Goal: Task Accomplishment & Management: Use online tool/utility

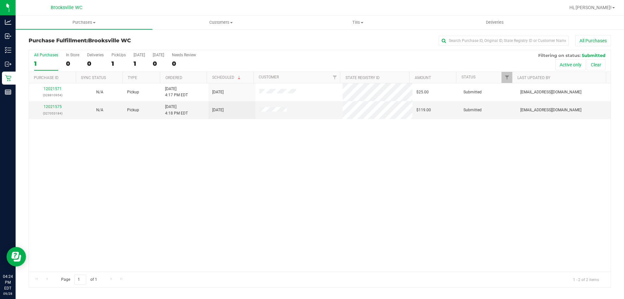
click at [374, 203] on div "12021571 (328810954) N/A Pickup 9/28/2025 4:17 PM EDT 9/28/2025 $25.00 Submitte…" at bounding box center [320, 177] width 582 height 188
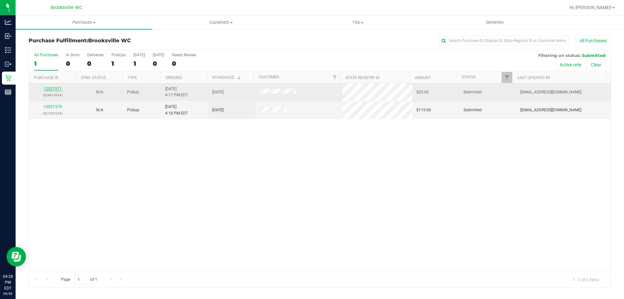
click at [50, 90] on link "12021571" at bounding box center [53, 88] width 18 height 5
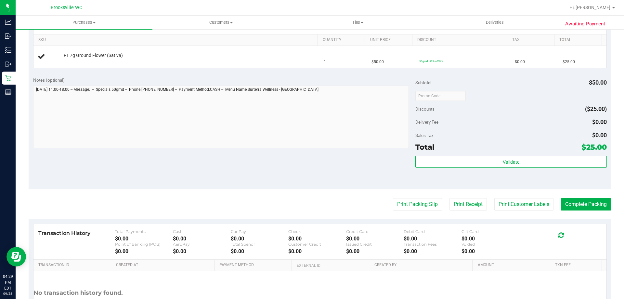
scroll to position [65, 0]
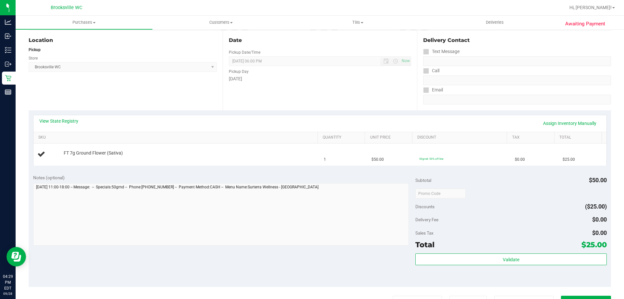
click at [53, 125] on div "View State Registry Assign Inventory Manually" at bounding box center [320, 123] width 562 height 11
click at [53, 119] on link "View State Registry" at bounding box center [58, 121] width 39 height 7
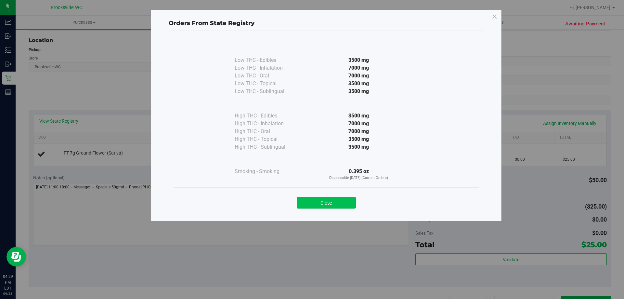
click at [323, 200] on button "Close" at bounding box center [326, 203] width 59 height 12
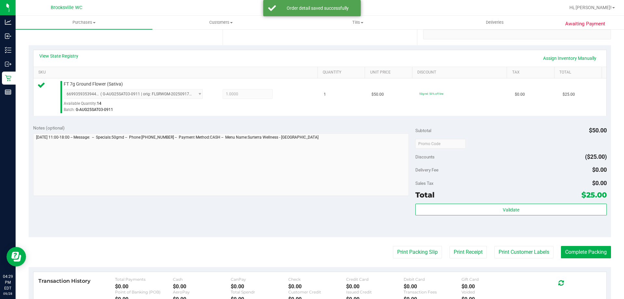
scroll to position [233, 0]
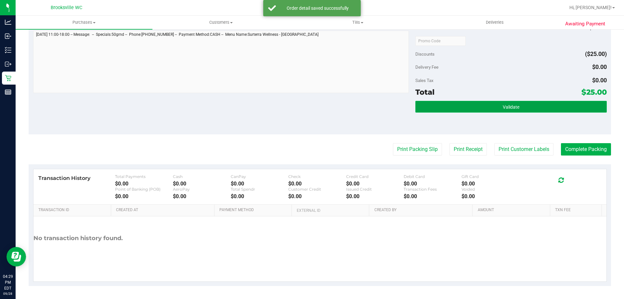
click at [506, 104] on span "Validate" at bounding box center [511, 106] width 17 height 5
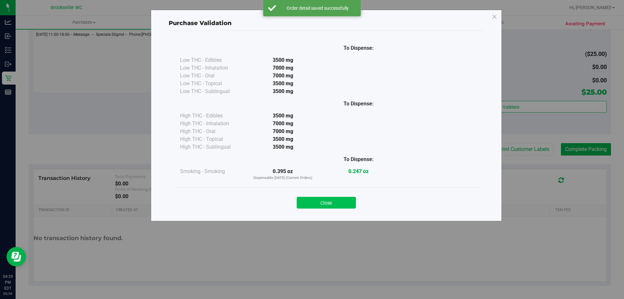
click at [340, 202] on button "Close" at bounding box center [326, 203] width 59 height 12
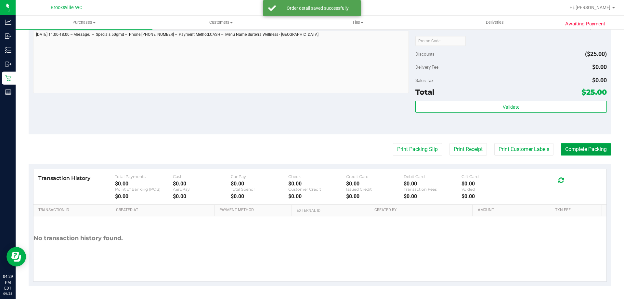
click at [577, 151] on button "Complete Packing" at bounding box center [586, 149] width 50 height 12
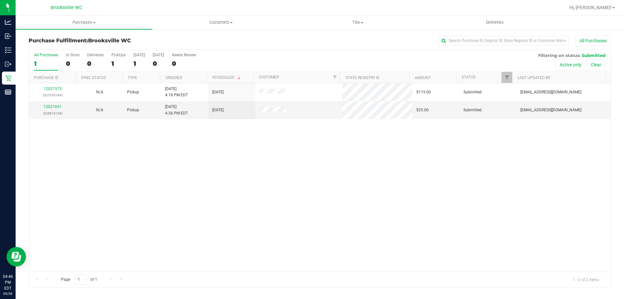
click at [350, 197] on div "12021575 (327053184) N/A Pickup 9/28/2025 4:18 PM EDT 9/28/2025 $119.00 Submitt…" at bounding box center [320, 177] width 582 height 188
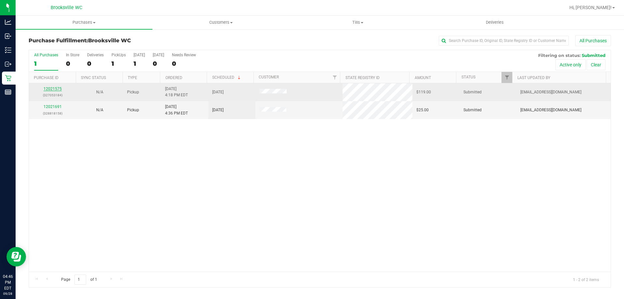
click at [51, 90] on link "12021575" at bounding box center [53, 88] width 18 height 5
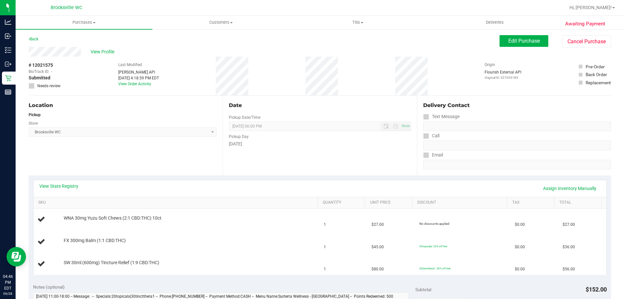
click at [112, 57] on div "# 12021575 BioTrack ID: - Submitted Needs review Last Modified Jane API Sep 28,…" at bounding box center [320, 76] width 583 height 39
click at [105, 55] on span "View Profile" at bounding box center [104, 51] width 26 height 7
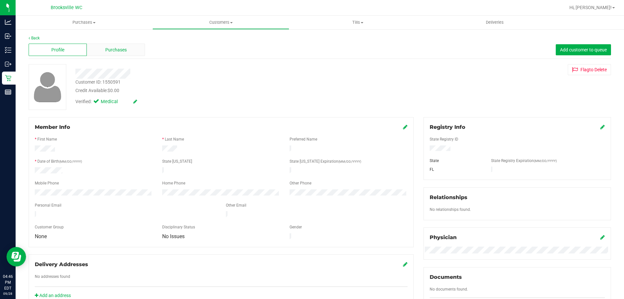
click at [110, 49] on span "Purchases" at bounding box center [115, 49] width 21 height 7
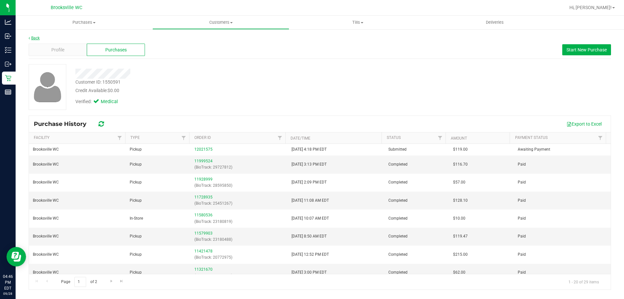
click at [40, 38] on link "Back" at bounding box center [34, 38] width 11 height 5
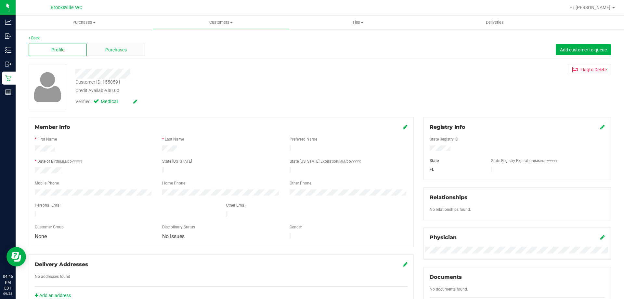
click at [111, 46] on div "Purchases" at bounding box center [116, 50] width 58 height 12
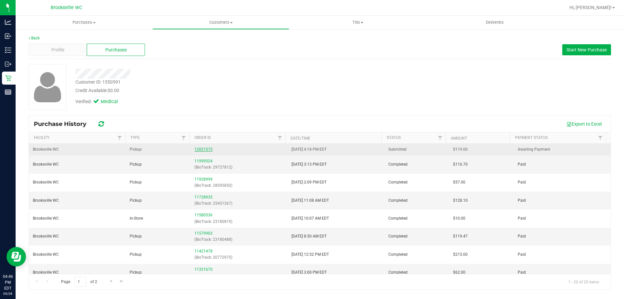
click at [209, 151] on link "12021575" at bounding box center [203, 149] width 18 height 5
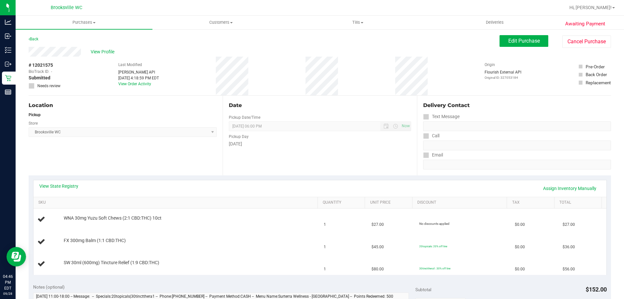
click at [248, 184] on div "View State Registry Assign Inventory Manually" at bounding box center [320, 188] width 562 height 11
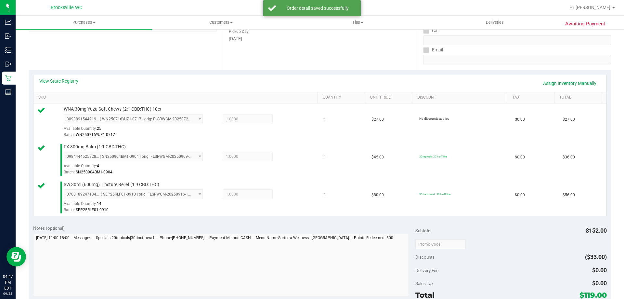
scroll to position [293, 0]
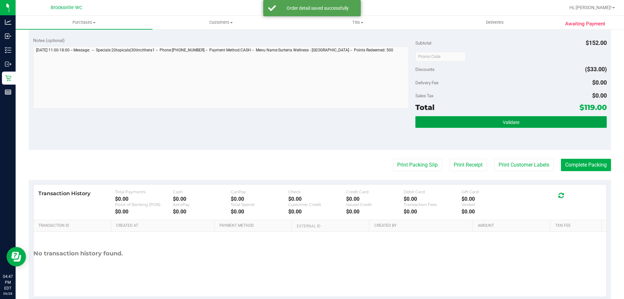
click at [459, 119] on button "Validate" at bounding box center [511, 122] width 191 height 12
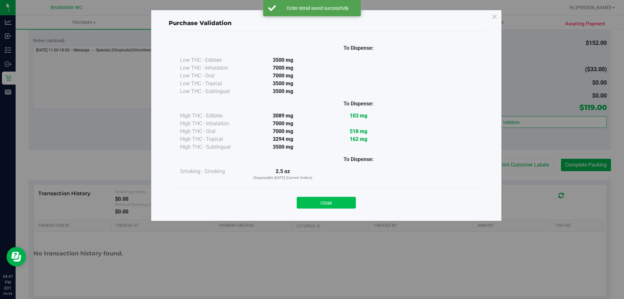
click at [334, 201] on button "Close" at bounding box center [326, 203] width 59 height 12
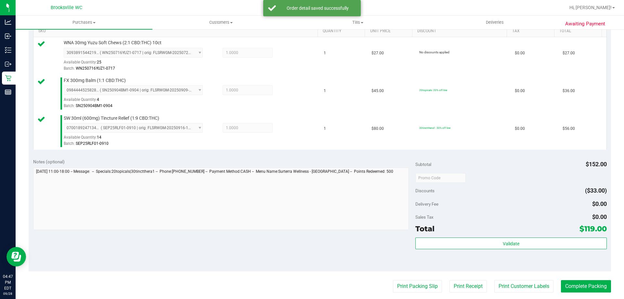
scroll to position [0, 0]
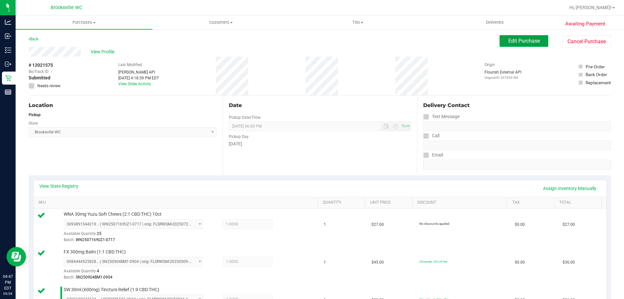
click at [510, 39] on span "Edit Purchase" at bounding box center [525, 41] width 32 height 6
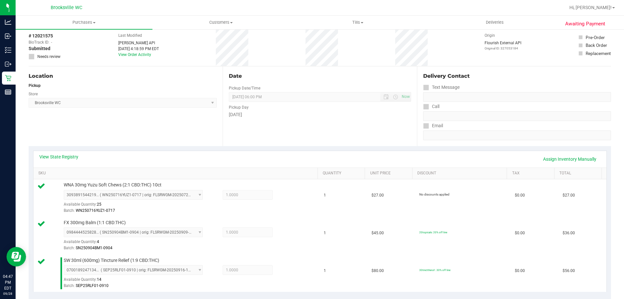
scroll to position [65, 0]
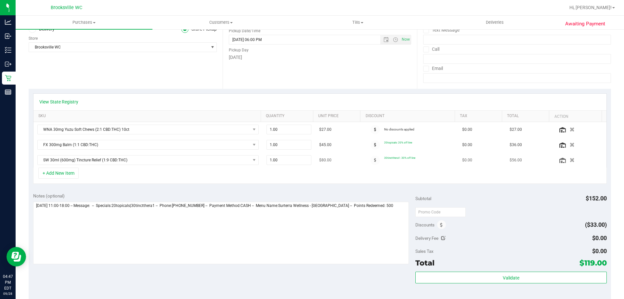
scroll to position [130, 0]
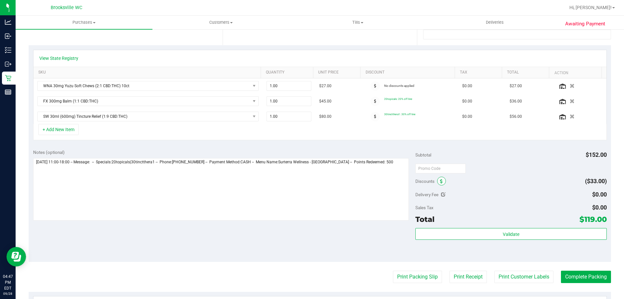
click at [440, 179] on icon at bounding box center [441, 181] width 3 height 5
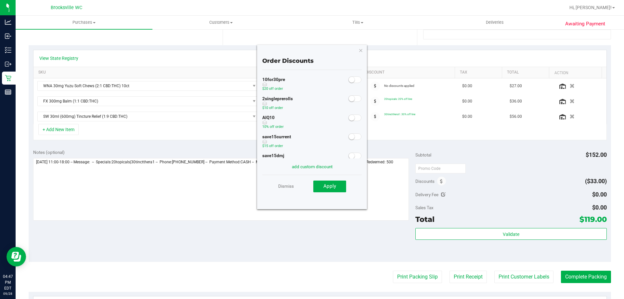
click at [350, 118] on small at bounding box center [352, 118] width 6 height 6
click at [339, 185] on button "Apply" at bounding box center [329, 186] width 33 height 12
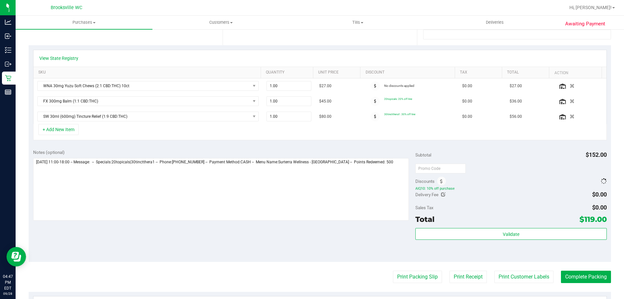
click at [511, 190] on span "AIQ10: 10% off purchase" at bounding box center [511, 188] width 191 height 5
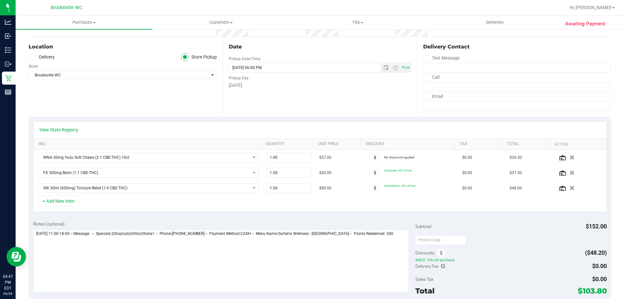
scroll to position [0, 0]
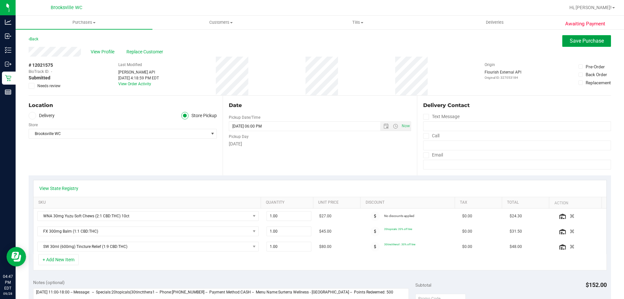
click at [585, 37] on button "Save Purchase" at bounding box center [586, 41] width 49 height 12
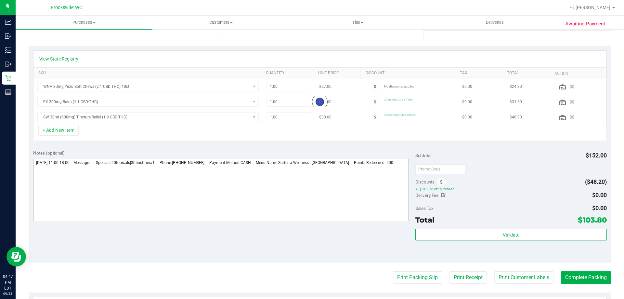
scroll to position [130, 0]
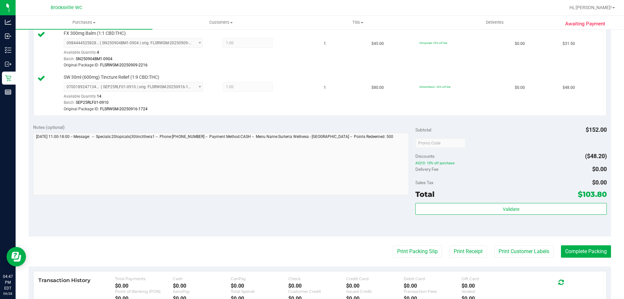
scroll to position [228, 0]
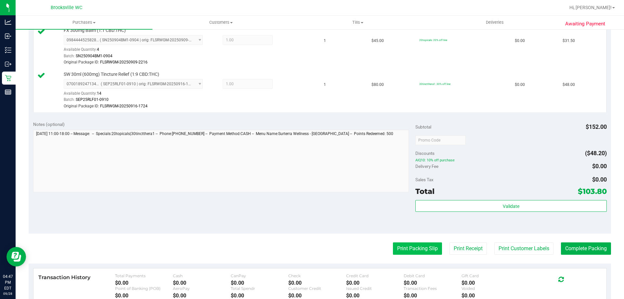
click at [421, 243] on button "Print Packing Slip" at bounding box center [417, 248] width 49 height 12
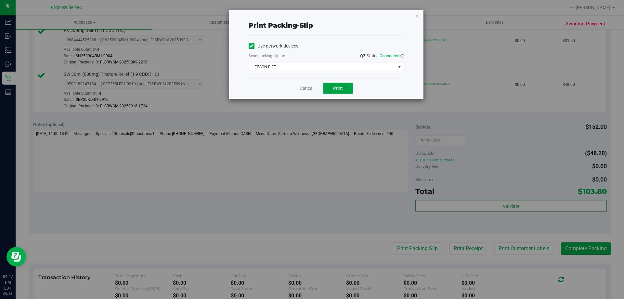
click at [343, 89] on button "Print" at bounding box center [338, 88] width 30 height 11
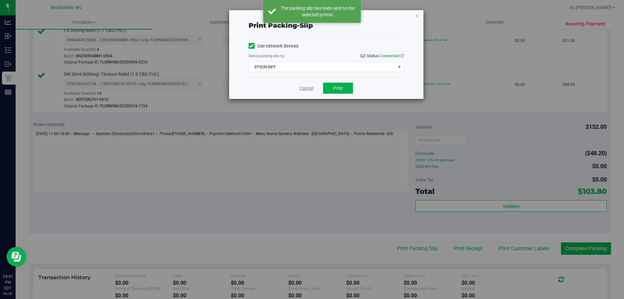
click at [309, 89] on link "Cancel" at bounding box center [307, 88] width 14 height 7
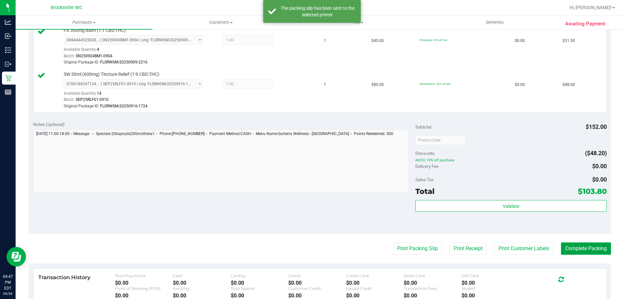
click at [581, 249] on button "Complete Packing" at bounding box center [586, 248] width 50 height 12
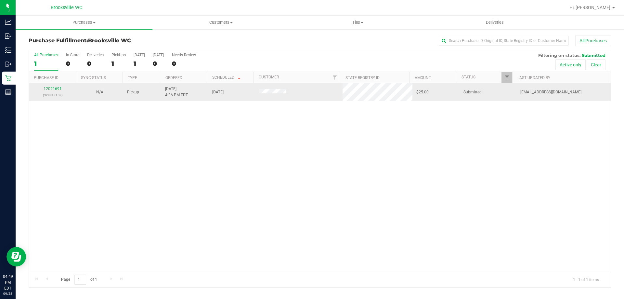
click at [57, 86] on link "12021691" at bounding box center [53, 88] width 18 height 5
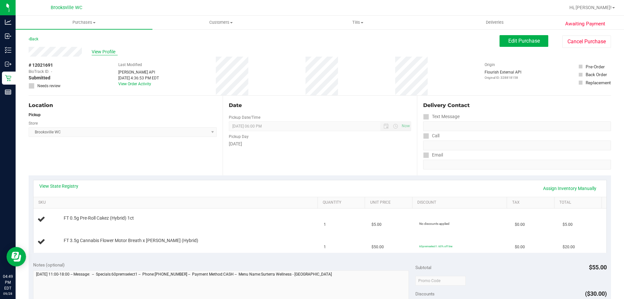
click at [105, 50] on span "View Profile" at bounding box center [105, 51] width 26 height 7
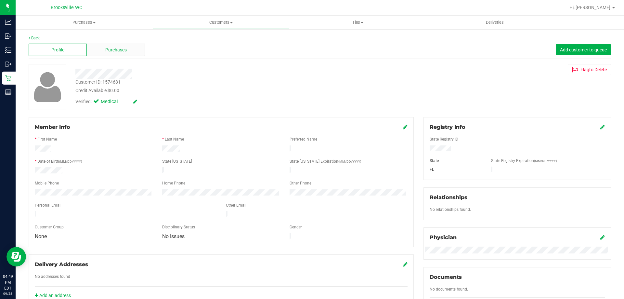
click at [112, 53] on span "Purchases" at bounding box center [115, 49] width 21 height 7
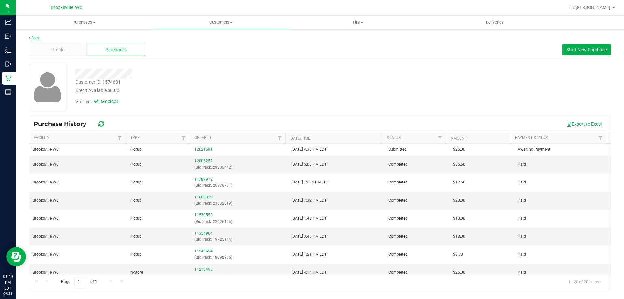
click at [35, 39] on link "Back" at bounding box center [34, 38] width 11 height 5
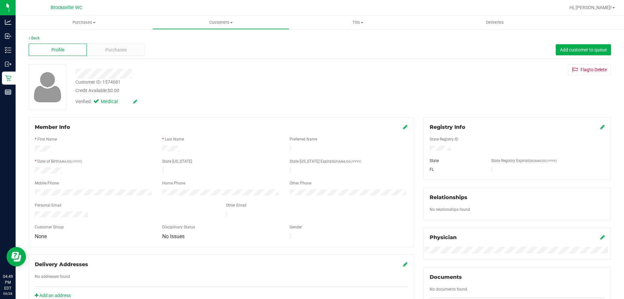
click at [34, 34] on div "Back Profile Purchases Add customer to queue Customer ID: 1574681 Credit Availa…" at bounding box center [320, 250] width 609 height 442
click at [33, 39] on link "Back" at bounding box center [34, 38] width 11 height 5
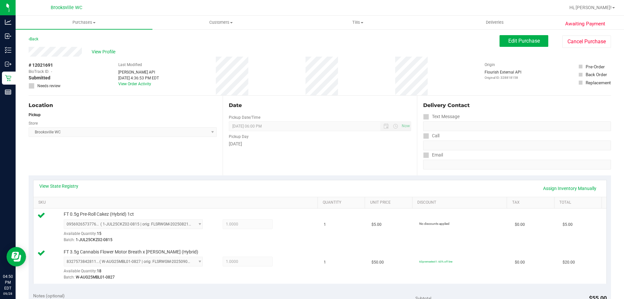
scroll to position [228, 0]
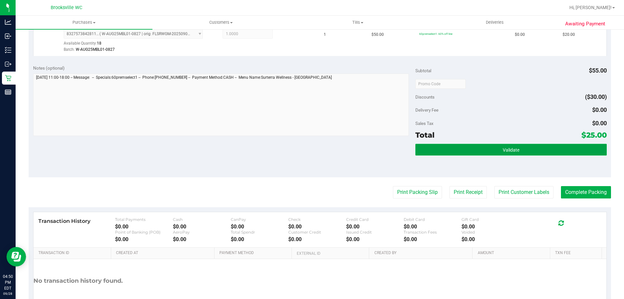
click at [482, 153] on button "Validate" at bounding box center [511, 150] width 191 height 12
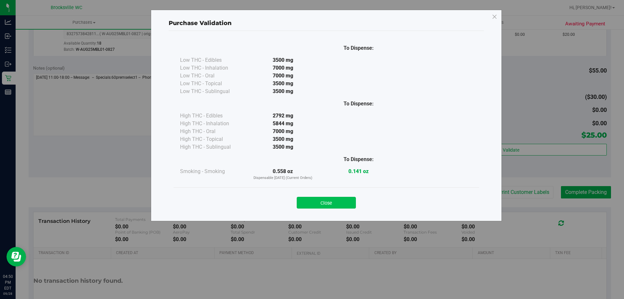
click at [337, 203] on button "Close" at bounding box center [326, 203] width 59 height 12
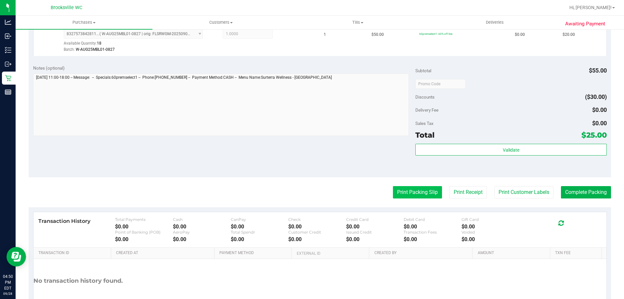
click at [424, 196] on button "Print Packing Slip" at bounding box center [417, 192] width 49 height 12
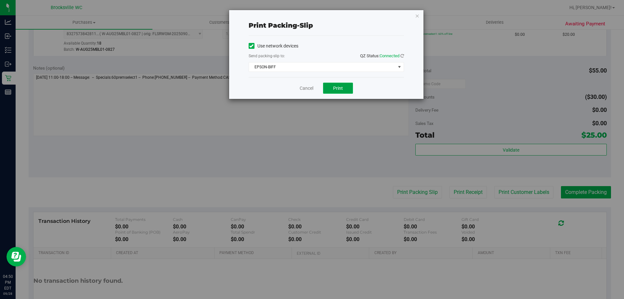
click at [346, 86] on button "Print" at bounding box center [338, 88] width 30 height 11
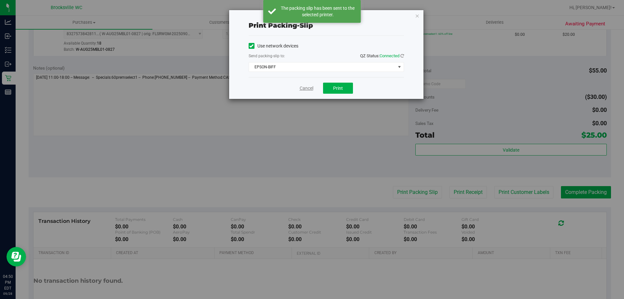
click at [312, 87] on link "Cancel" at bounding box center [307, 88] width 14 height 7
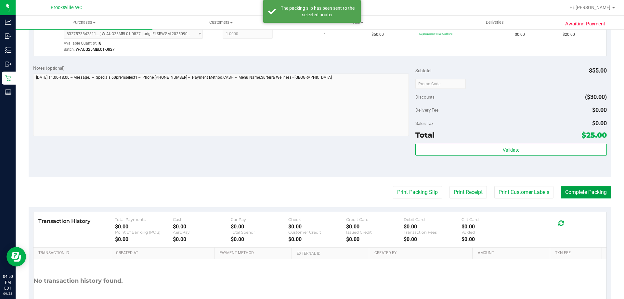
click at [565, 192] on button "Complete Packing" at bounding box center [586, 192] width 50 height 12
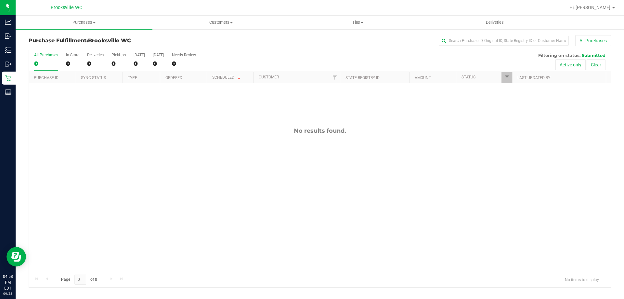
click at [273, 62] on div "All Purchases 0 In Store 0 Deliveries 0 PickUps 0 Today 0 Tomorrow 0 Needs Revi…" at bounding box center [320, 61] width 582 height 22
click at [361, 49] on div "Purchase Fulfillment: Brooksville WC All Purchases All Purchases 0 In Store 0 D…" at bounding box center [320, 161] width 583 height 252
click at [447, 56] on div "All Purchases 0 In Store 0 Deliveries 0 PickUps 0 Today 0 Tomorrow 0 Needs Revi…" at bounding box center [320, 61] width 582 height 22
click at [392, 152] on div "No results found." at bounding box center [320, 199] width 582 height 232
click at [360, 188] on div "No results found." at bounding box center [320, 199] width 582 height 232
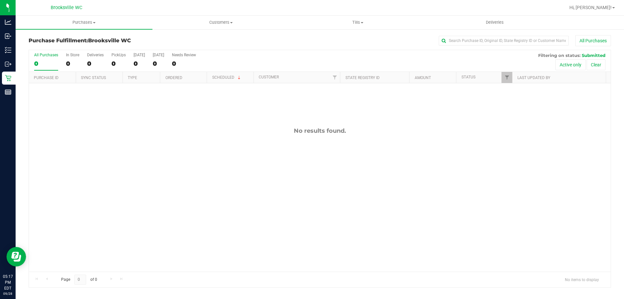
click at [379, 195] on div "No results found." at bounding box center [320, 199] width 582 height 232
click at [377, 192] on div "No results found." at bounding box center [320, 199] width 582 height 232
click at [271, 176] on div "No results found." at bounding box center [320, 199] width 582 height 232
click at [247, 55] on div "All Purchases 0 In Store 0 Deliveries 0 PickUps 0 Today 0 Tomorrow 0 Needs Revi…" at bounding box center [320, 52] width 582 height 5
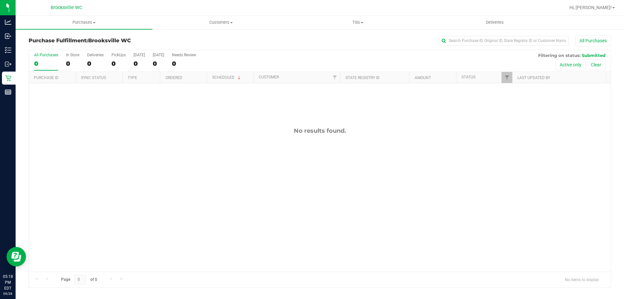
click at [248, 50] on div "All Purchases 0 In Store 0 Deliveries 0 PickUps 0 Today 0 Tomorrow 0 Needs Revi…" at bounding box center [320, 52] width 582 height 5
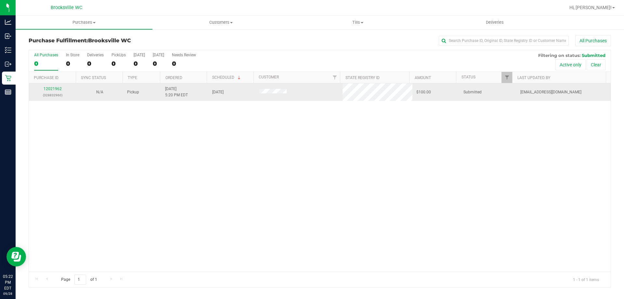
click at [50, 86] on td "12021962 (328832960)" at bounding box center [52, 92] width 47 height 18
click at [52, 89] on link "12021962" at bounding box center [53, 88] width 18 height 5
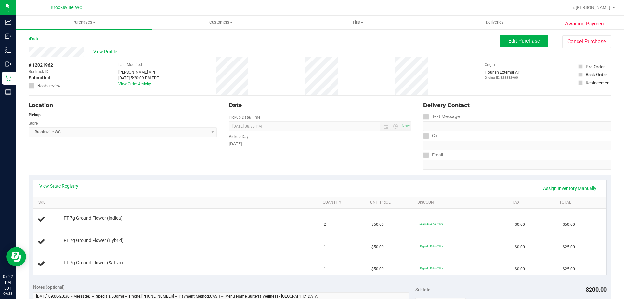
click at [72, 186] on link "View State Registry" at bounding box center [58, 186] width 39 height 7
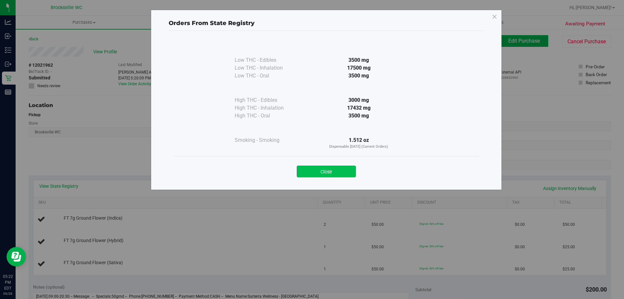
click at [323, 170] on button "Close" at bounding box center [326, 171] width 59 height 12
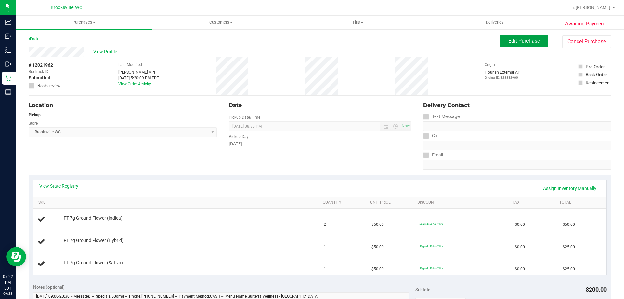
click at [532, 40] on span "Edit Purchase" at bounding box center [525, 41] width 32 height 6
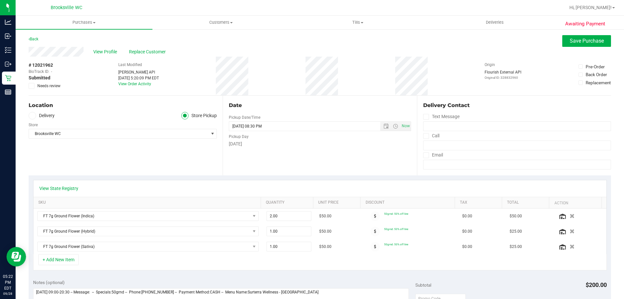
click at [34, 86] on span at bounding box center [32, 86] width 6 height 6
click at [0, 0] on input "Needs review" at bounding box center [0, 0] width 0 height 0
drag, startPoint x: 588, startPoint y: 43, endPoint x: 566, endPoint y: 55, distance: 25.2
click at [588, 42] on span "Save Purchase" at bounding box center [587, 41] width 34 height 6
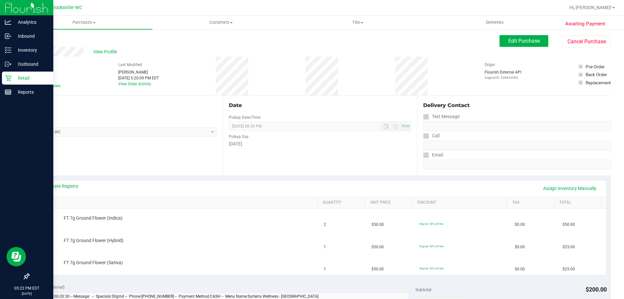
click at [32, 77] on p "Retail" at bounding box center [30, 78] width 39 height 8
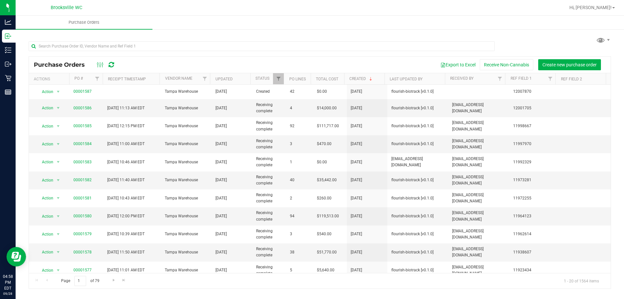
click at [112, 65] on icon at bounding box center [112, 64] width 6 height 7
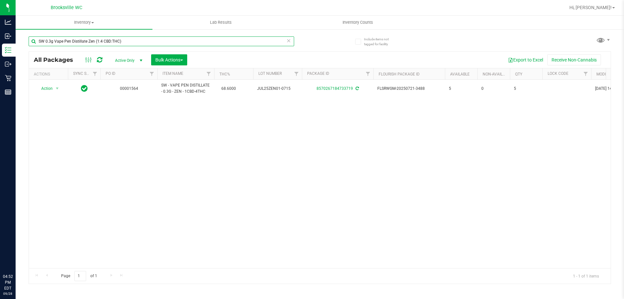
click at [73, 45] on input "SW 0.3g Vape Pen Distillate Zen (1:4 CBD:THC)" at bounding box center [162, 41] width 266 height 10
drag, startPoint x: 74, startPoint y: 43, endPoint x: 122, endPoint y: 36, distance: 48.0
click at [76, 43] on input "SW 0.3g Vape Pen Distillate Zen (1:4 CBD:THC)" at bounding box center [162, 41] width 266 height 10
click at [141, 45] on input "SW 0.3g Vape Pen Distillate Zen (1:4 CBD:THC)" at bounding box center [162, 41] width 266 height 10
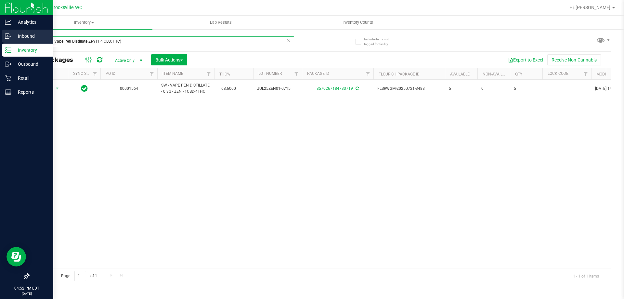
drag, startPoint x: 148, startPoint y: 41, endPoint x: 0, endPoint y: 43, distance: 147.6
click at [0, 43] on div "Analytics Inbound Inventory Outbound Retail Reports 04:52 PM EDT 09/28/2025 09/…" at bounding box center [312, 149] width 624 height 299
type input "a"
type input "sri"
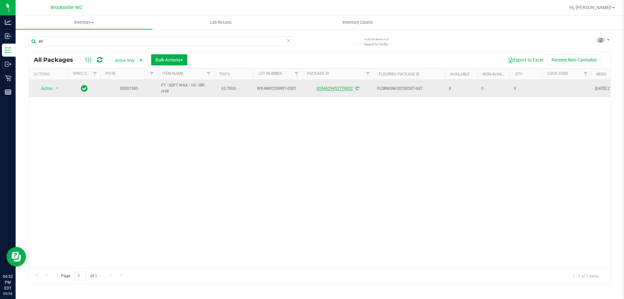
click at [330, 86] on link "8554629452770652" at bounding box center [335, 88] width 36 height 5
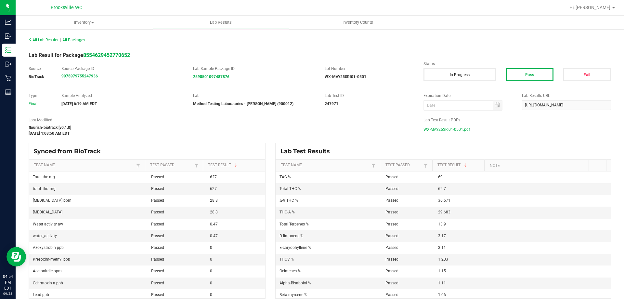
click at [443, 129] on span "WX-MAY25SRI01-0501.pdf" at bounding box center [447, 130] width 46 height 10
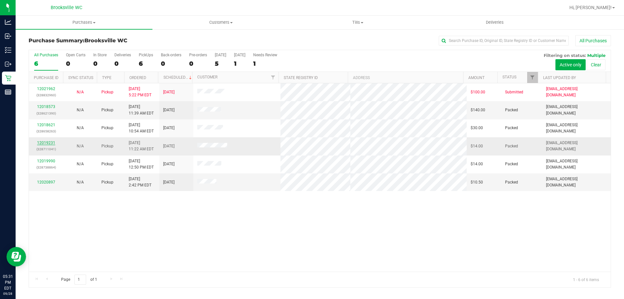
click at [49, 142] on link "12019231" at bounding box center [46, 142] width 18 height 5
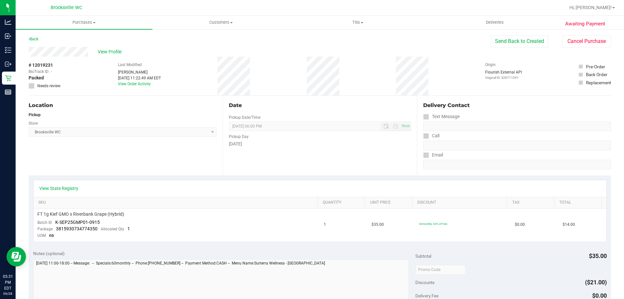
click at [328, 98] on div "Date Pickup Date/Time [DATE] Now [DATE] 06:00 PM Now Pickup Day [DATE]" at bounding box center [320, 136] width 194 height 80
click at [588, 43] on button "Cancel Purchase" at bounding box center [586, 41] width 49 height 12
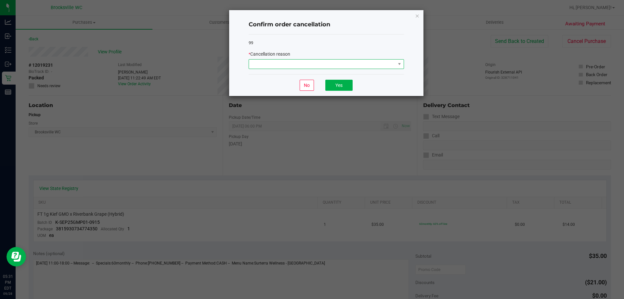
click at [270, 65] on span at bounding box center [322, 63] width 147 height 9
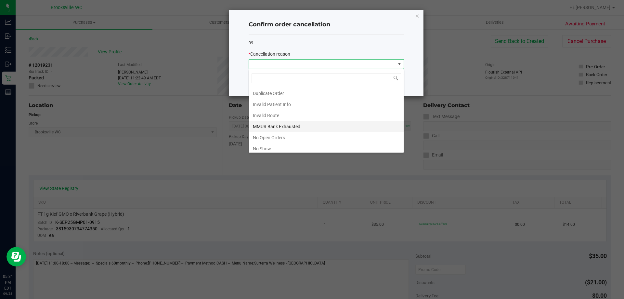
scroll to position [33, 0]
click at [273, 133] on li "No Show" at bounding box center [326, 136] width 155 height 11
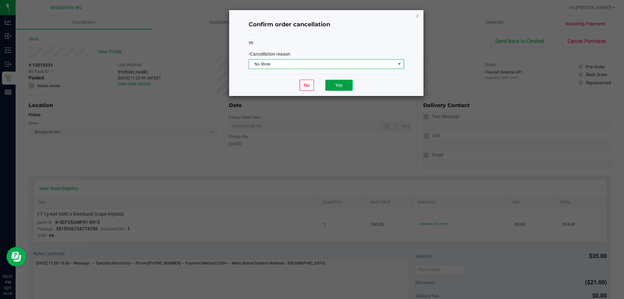
click at [345, 84] on button "Yes" at bounding box center [338, 85] width 27 height 11
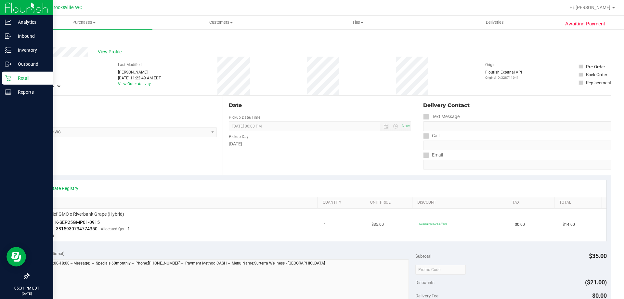
click at [25, 79] on p "Retail" at bounding box center [30, 78] width 39 height 8
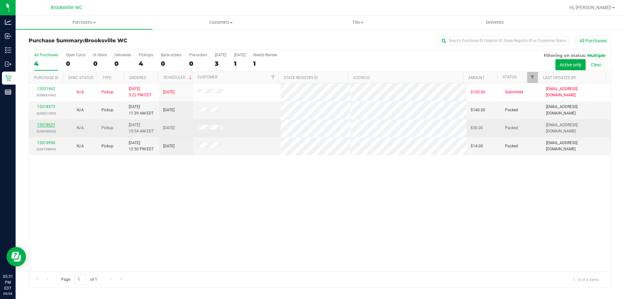
click at [43, 124] on link "12018621" at bounding box center [46, 125] width 18 height 5
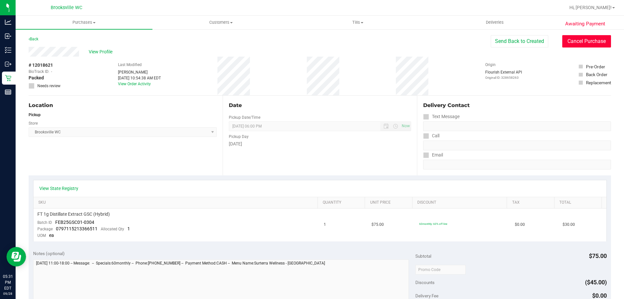
click at [585, 39] on button "Cancel Purchase" at bounding box center [586, 41] width 49 height 12
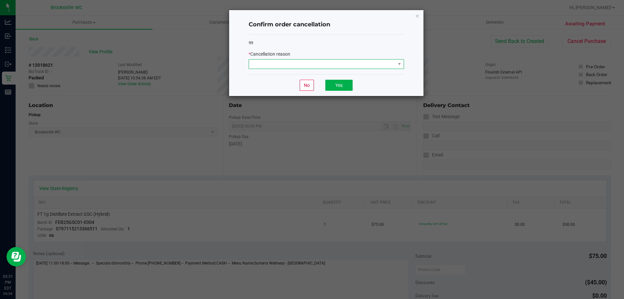
click at [316, 61] on span at bounding box center [322, 63] width 147 height 9
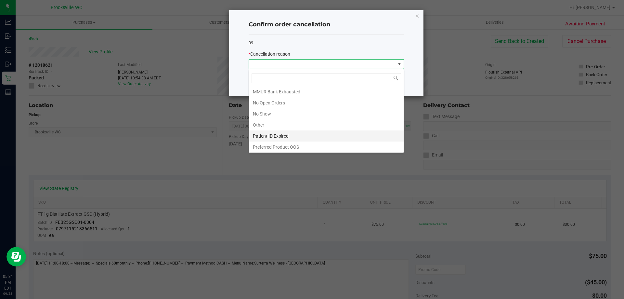
scroll to position [57, 0]
click at [276, 111] on li "No Show" at bounding box center [326, 112] width 155 height 11
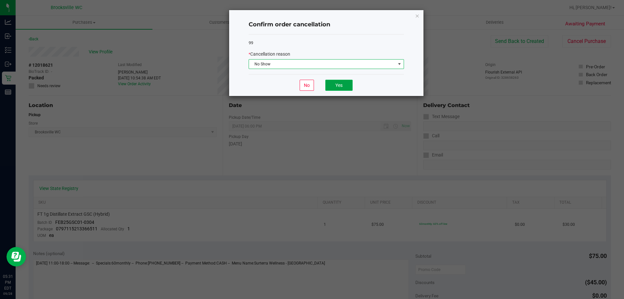
click at [338, 85] on button "Yes" at bounding box center [338, 85] width 27 height 11
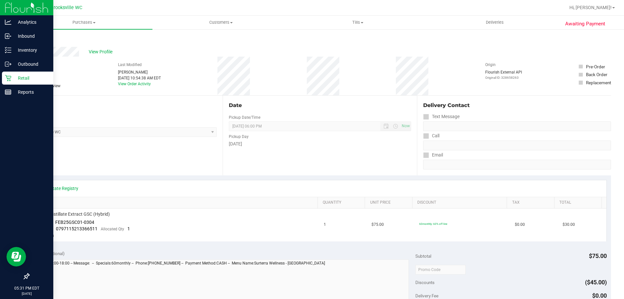
click at [21, 79] on p "Retail" at bounding box center [30, 78] width 39 height 8
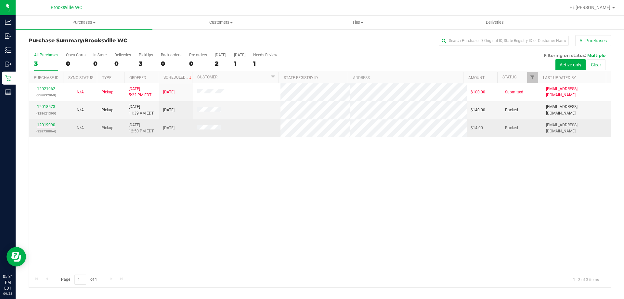
click at [46, 124] on link "12019990" at bounding box center [46, 125] width 18 height 5
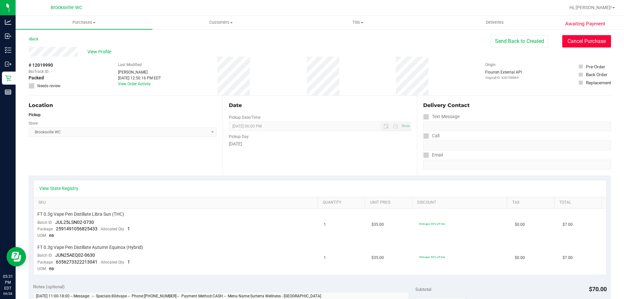
click at [582, 41] on button "Cancel Purchase" at bounding box center [586, 41] width 49 height 12
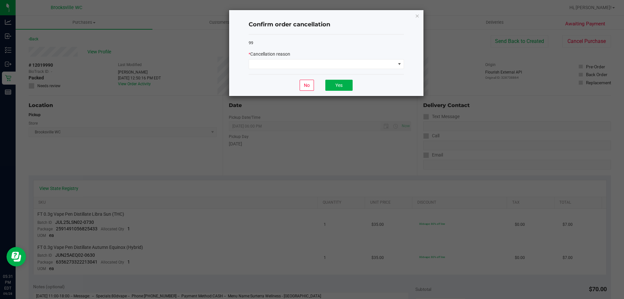
click at [282, 70] on div "99 * Cancellation reason" at bounding box center [326, 54] width 155 height 40
click at [282, 64] on span at bounding box center [322, 63] width 147 height 9
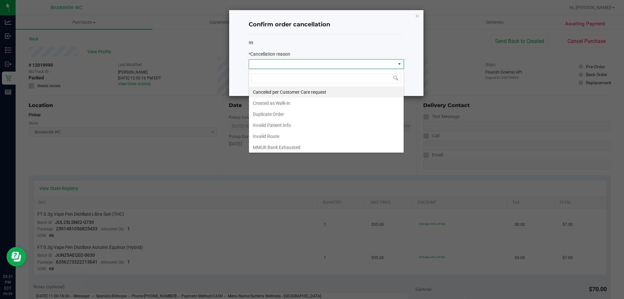
scroll to position [57, 0]
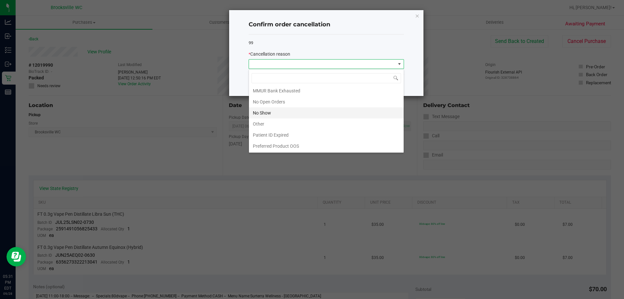
click at [270, 111] on li "No Show" at bounding box center [326, 112] width 155 height 11
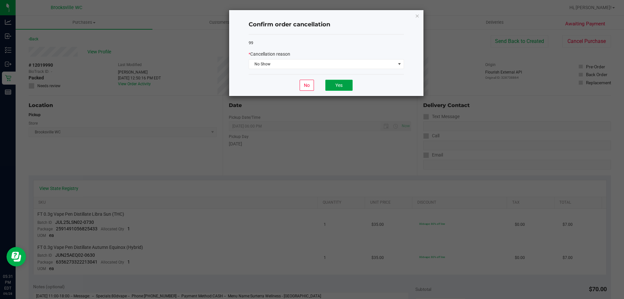
click at [340, 86] on button "Yes" at bounding box center [338, 85] width 27 height 11
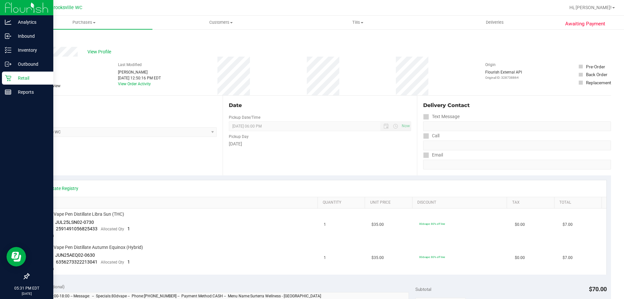
click at [14, 78] on p "Retail" at bounding box center [30, 78] width 39 height 8
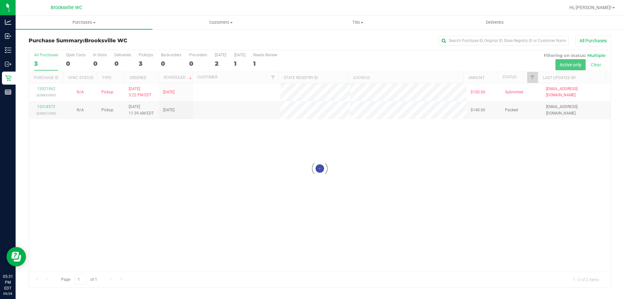
click at [327, 58] on div at bounding box center [320, 168] width 582 height 237
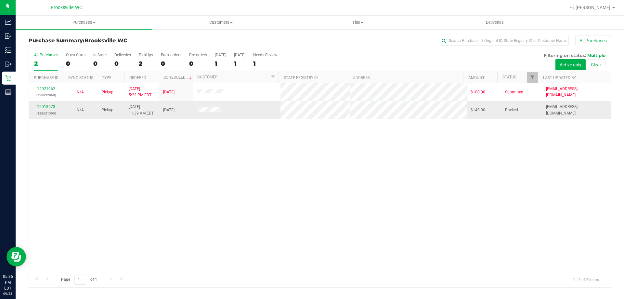
click at [47, 107] on link "12018573" at bounding box center [46, 106] width 18 height 5
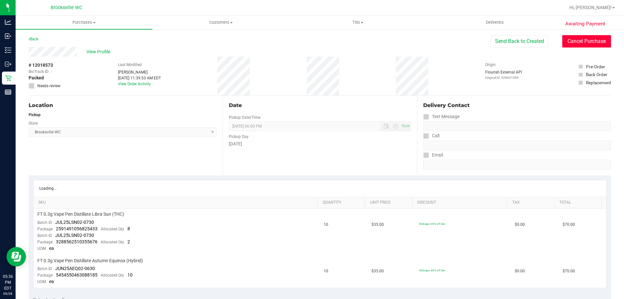
click at [585, 41] on button "Cancel Purchase" at bounding box center [586, 41] width 49 height 12
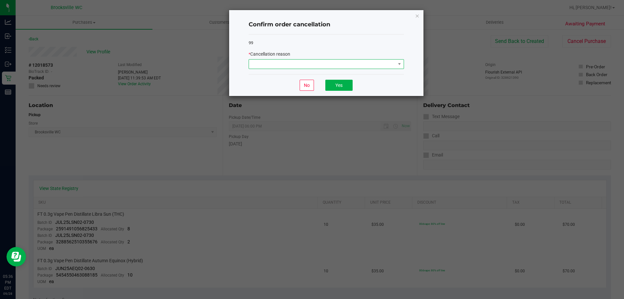
drag, startPoint x: 330, startPoint y: 60, endPoint x: 319, endPoint y: 65, distance: 11.8
click at [330, 60] on span at bounding box center [322, 63] width 147 height 9
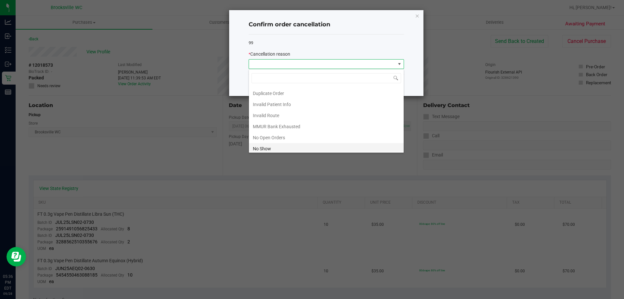
scroll to position [33, 0]
click at [287, 133] on li "No Show" at bounding box center [326, 136] width 155 height 11
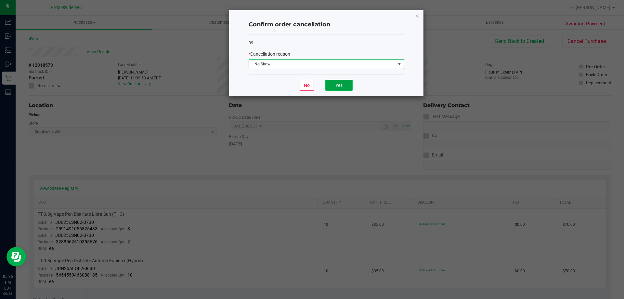
click at [341, 83] on button "Yes" at bounding box center [338, 85] width 27 height 11
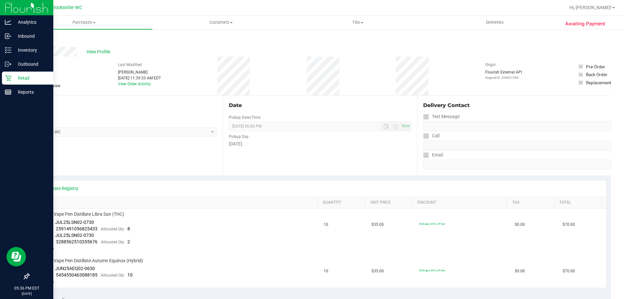
click at [10, 76] on icon at bounding box center [8, 78] width 6 height 6
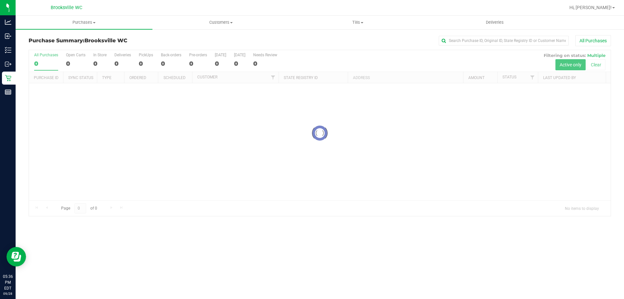
click at [317, 58] on div at bounding box center [320, 133] width 582 height 166
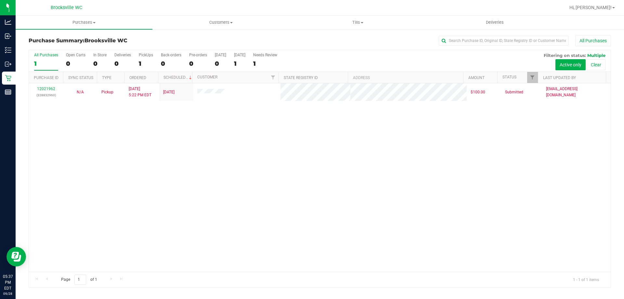
click at [281, 175] on div "12021962 (328832960) N/A Pickup 9/28/2025 5:22 PM EDT 9/29/2025 $100.00 Submitt…" at bounding box center [320, 177] width 582 height 188
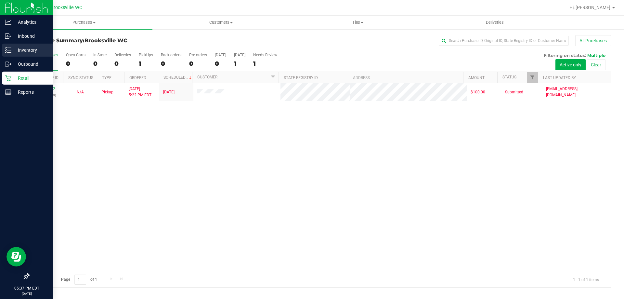
click at [34, 50] on p "Inventory" at bounding box center [30, 50] width 39 height 8
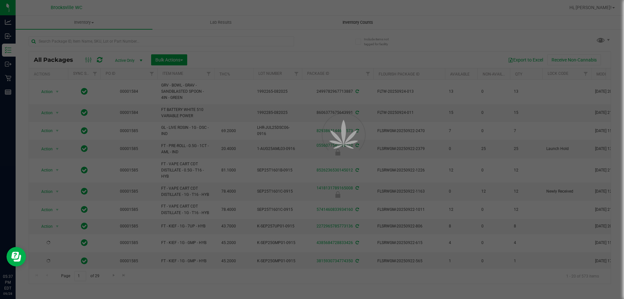
click at [369, 21] on span "Inventory Counts" at bounding box center [358, 23] width 48 height 6
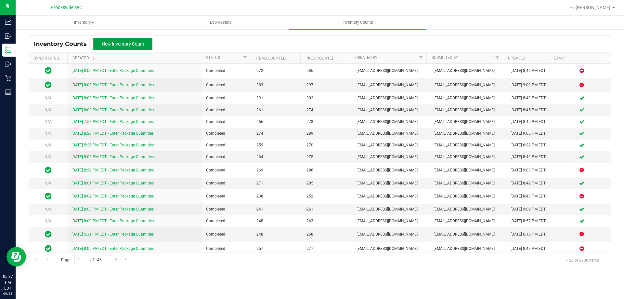
click at [139, 42] on span "New Inventory Count" at bounding box center [123, 43] width 43 height 5
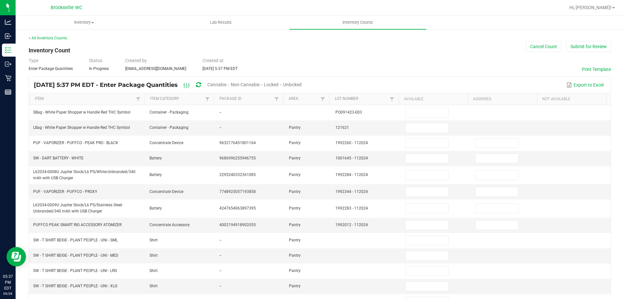
click at [227, 85] on span "Cannabis" at bounding box center [216, 84] width 19 height 5
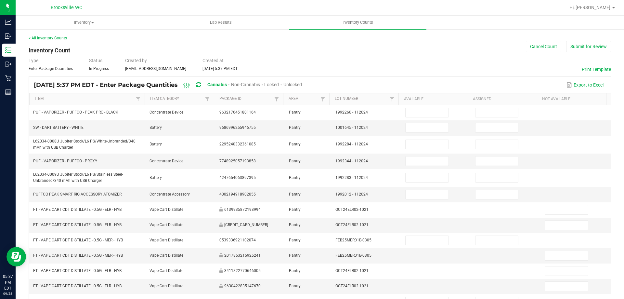
click at [302, 83] on span "Unlocked" at bounding box center [293, 84] width 19 height 5
click at [81, 98] on link "Item" at bounding box center [84, 98] width 99 height 5
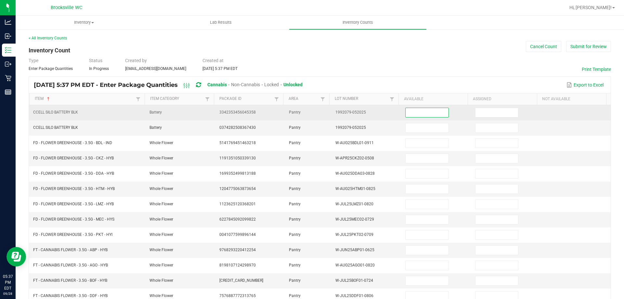
click at [426, 116] on input at bounding box center [427, 112] width 43 height 9
type input "14"
type input "7"
type input "6"
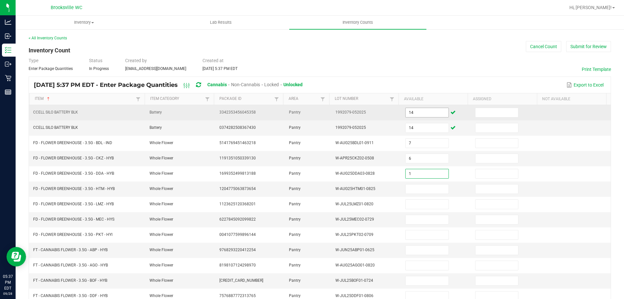
type input "1"
type input "12"
type input "17"
type input "9"
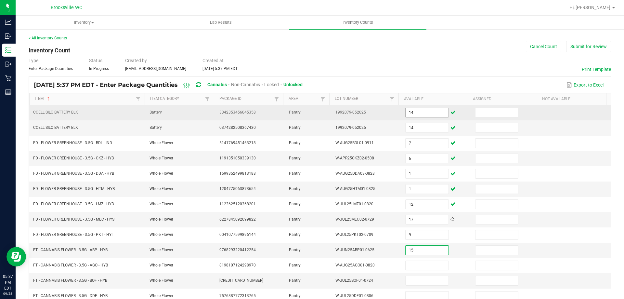
type input "15"
type input "9"
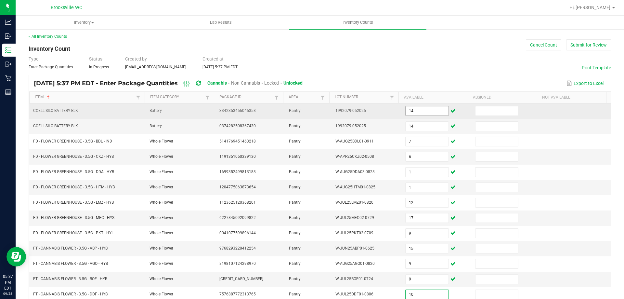
type input "10"
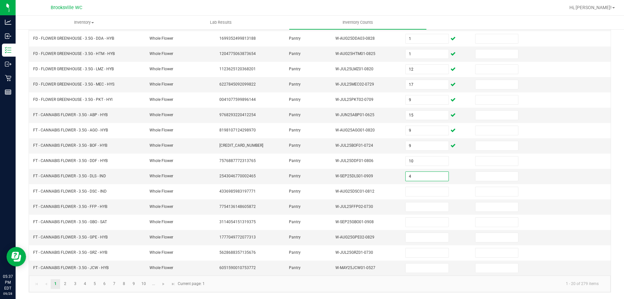
type input "4"
type input "2"
type input "18"
type input "5"
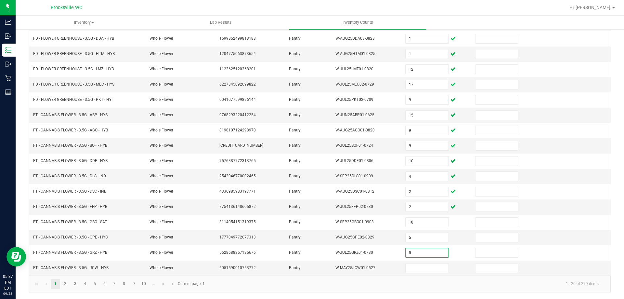
type input "5"
type input "17"
click at [66, 284] on link "2" at bounding box center [64, 284] width 9 height 10
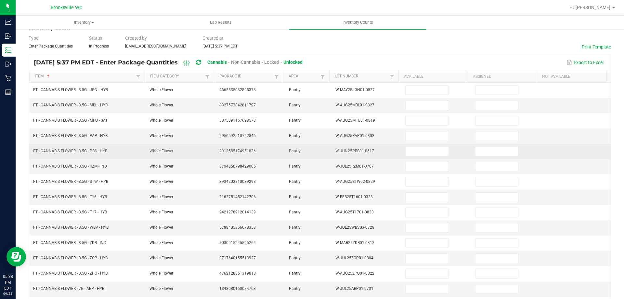
scroll to position [0, 0]
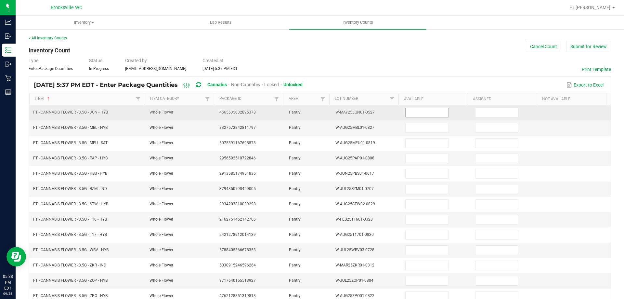
click at [407, 109] on input at bounding box center [427, 112] width 43 height 9
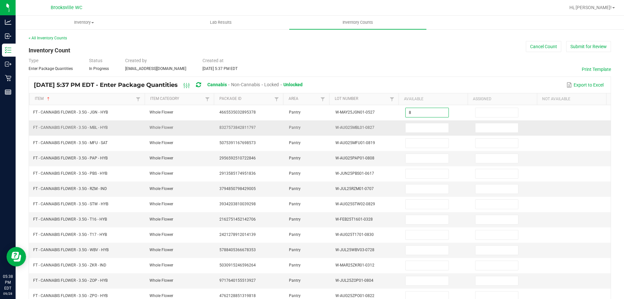
type input "8"
type input "18"
type input "19"
type input "12"
type input "15"
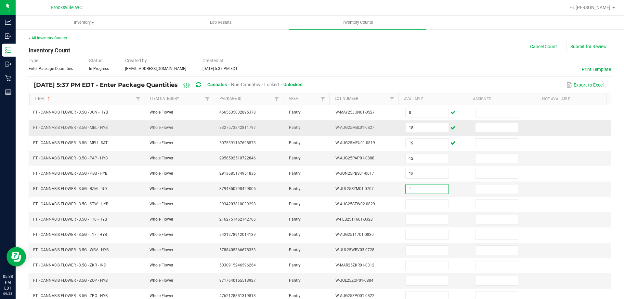
type input "1"
type input "17"
type input "13"
type input "12"
type input "2"
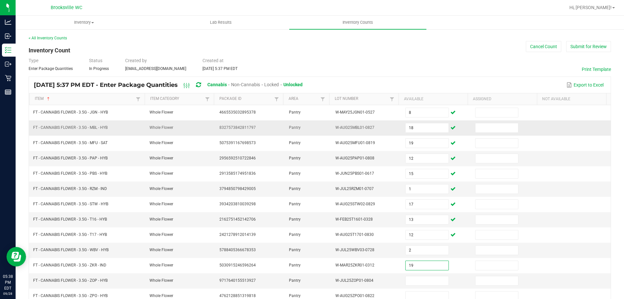
type input "19"
type input "11"
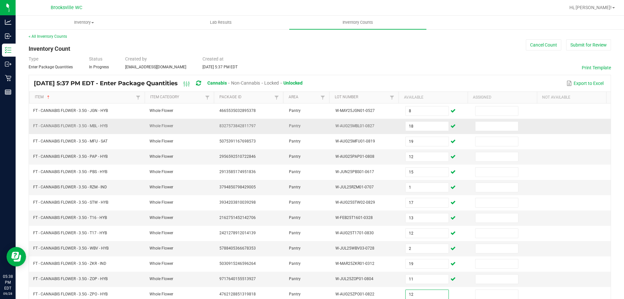
type input "12"
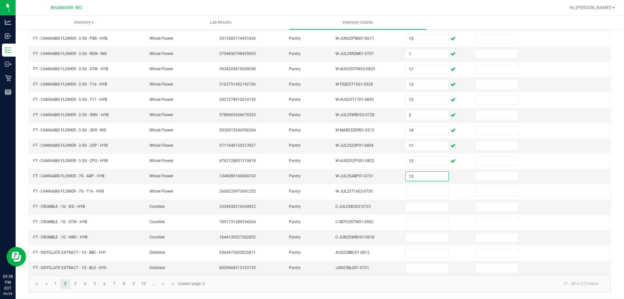
type input "13"
type input "3"
type input "4"
type input "7"
type input "1"
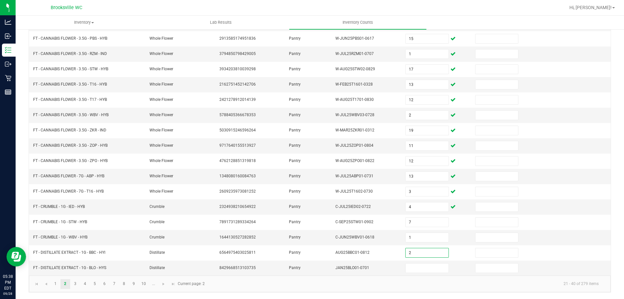
type input "2"
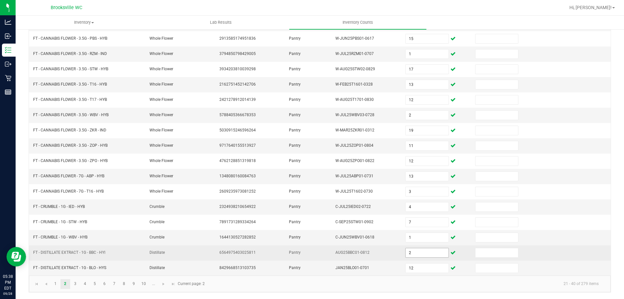
click at [412, 254] on input "2" at bounding box center [427, 252] width 43 height 9
type input "12"
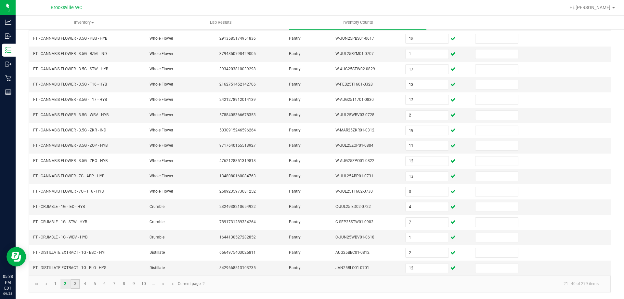
click at [75, 281] on link "3" at bounding box center [75, 284] width 9 height 10
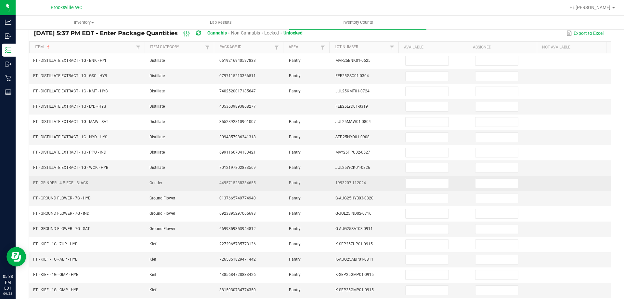
scroll to position [0, 0]
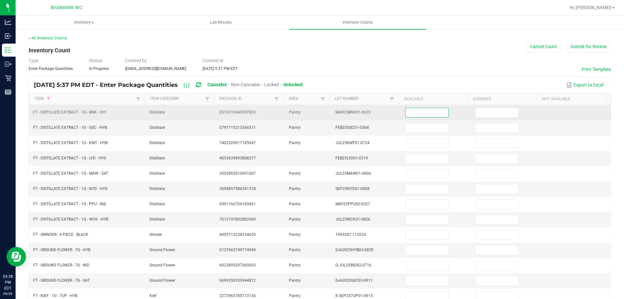
click at [438, 111] on input at bounding box center [427, 112] width 43 height 9
type input "12"
type input "3"
type input "8"
type input "1"
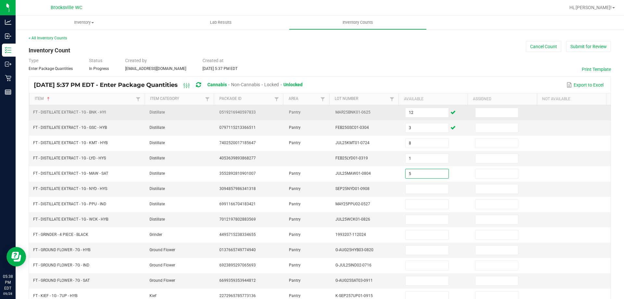
type input "5"
type input "11"
type input "4"
type input "7"
type input "4"
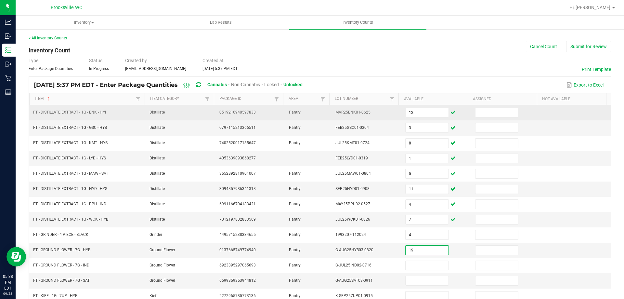
type input "19"
type input "17"
type input "14"
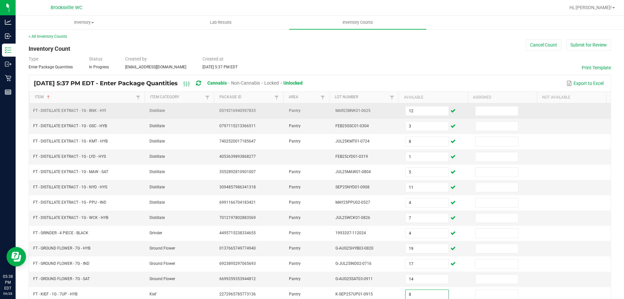
type input "8"
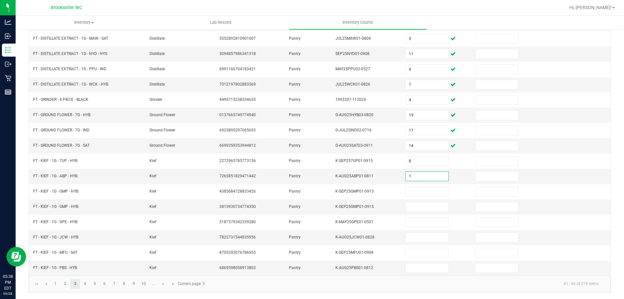
type input "1"
type input "5"
type input "4"
type input "8"
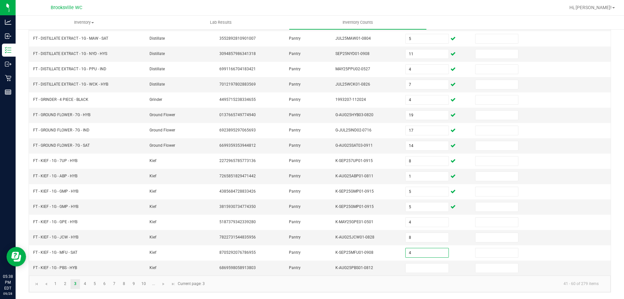
type input "4"
type input "7"
click at [85, 284] on link "4" at bounding box center [84, 284] width 9 height 10
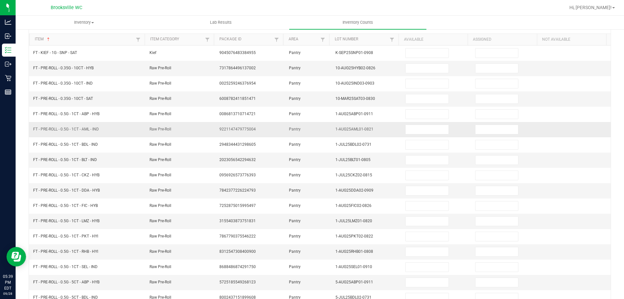
scroll to position [0, 0]
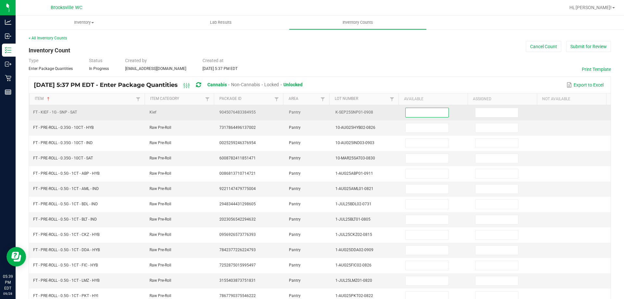
click at [421, 111] on input at bounding box center [427, 112] width 43 height 9
type input "3"
type input "14"
type input "1"
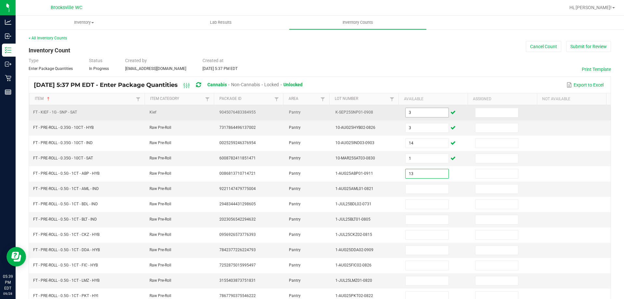
type input "13"
type input "11"
type input "23"
type input "14"
type input "15"
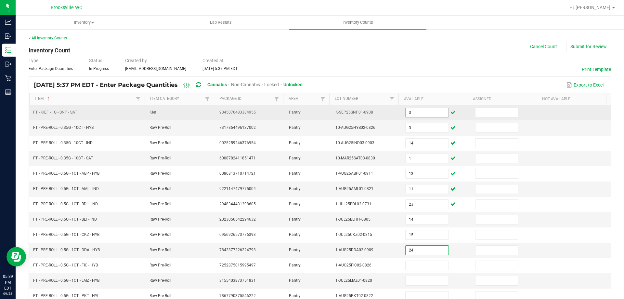
type input "24"
type input "13"
type input "15"
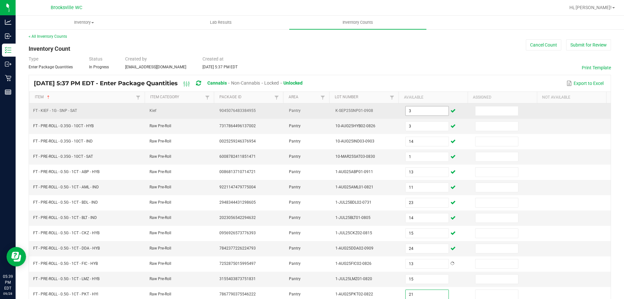
type input "21"
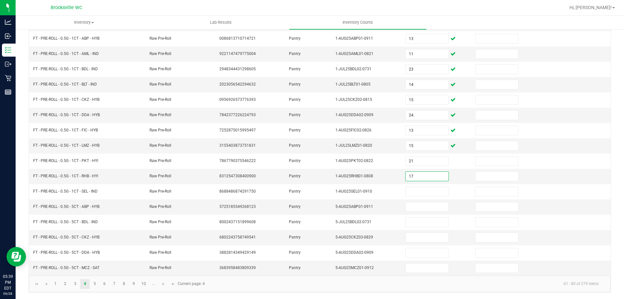
type input "17"
type input "7"
type input "10"
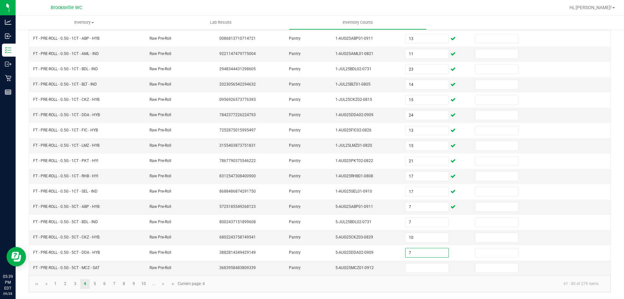
type input "7"
type input "5"
click at [99, 281] on link "5" at bounding box center [94, 284] width 9 height 10
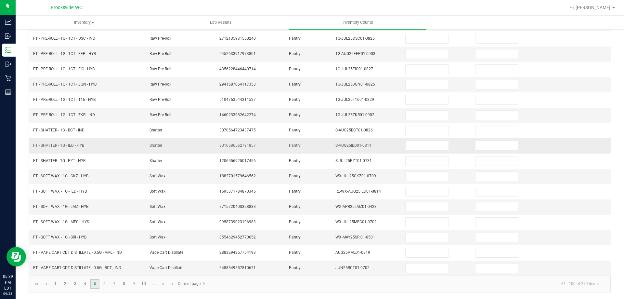
scroll to position [0, 0]
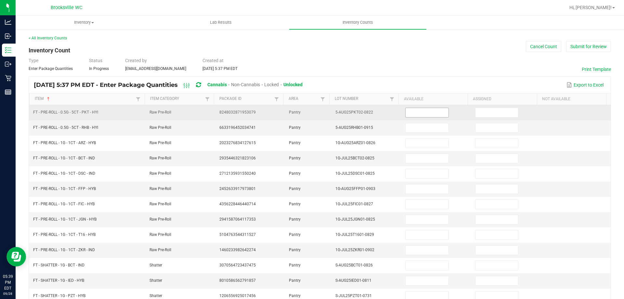
click at [418, 109] on input at bounding box center [427, 112] width 43 height 9
type input "1"
type input "5"
type input "19"
type input "23"
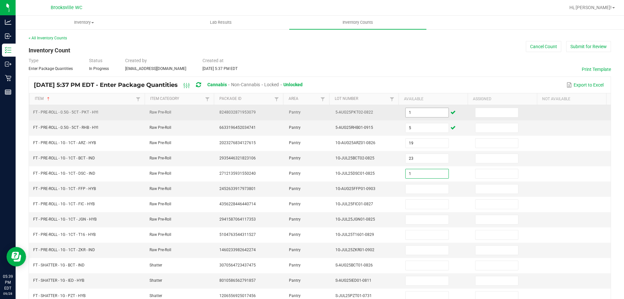
type input "1"
type input "20"
type input "5"
type input "25"
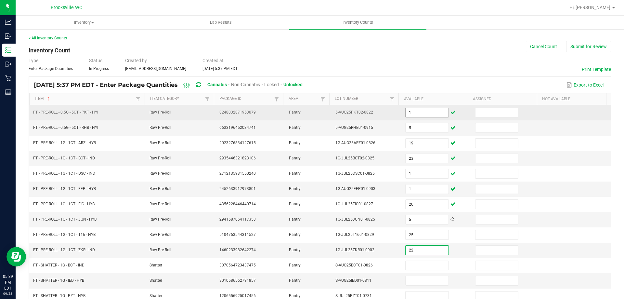
type input "22"
type input "3"
type input "2"
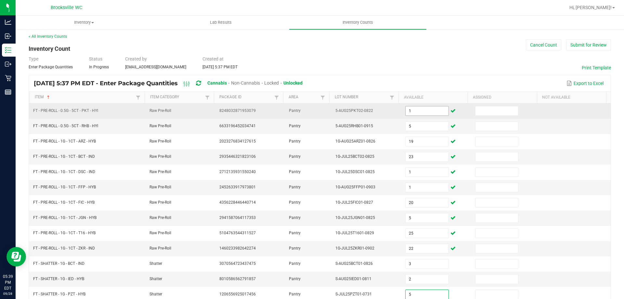
type input "5"
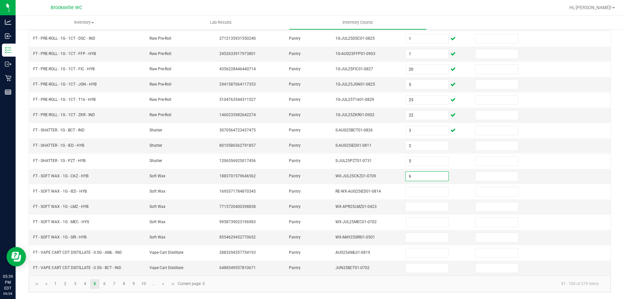
type input "6"
type input "3"
type input "5"
type input "7"
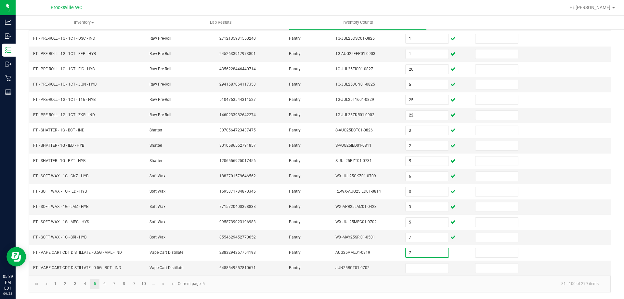
type input "7"
type input "3"
click at [103, 281] on link "6" at bounding box center [104, 284] width 9 height 10
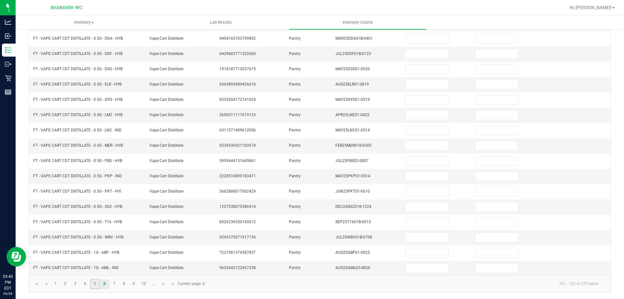
click at [94, 284] on link "5" at bounding box center [94, 284] width 9 height 10
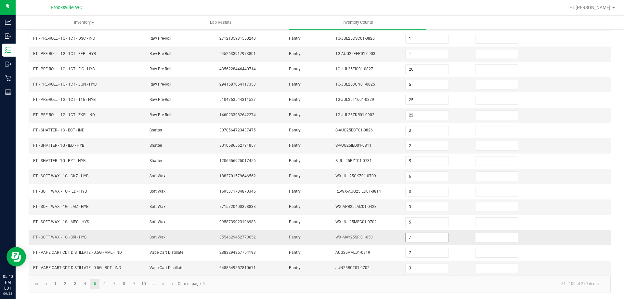
click at [415, 239] on input "7" at bounding box center [427, 237] width 43 height 9
click at [226, 285] on kendo-pager-info "81 - 100 of 279 items" at bounding box center [406, 283] width 395 height 11
click at [102, 284] on link "6" at bounding box center [104, 284] width 9 height 10
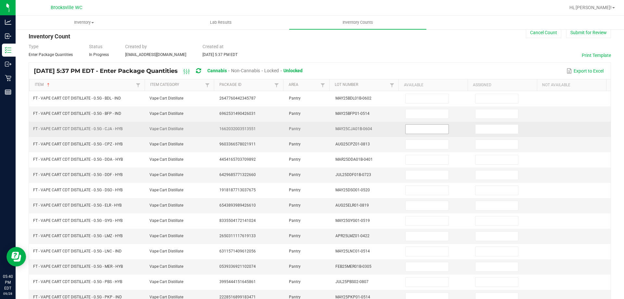
scroll to position [0, 0]
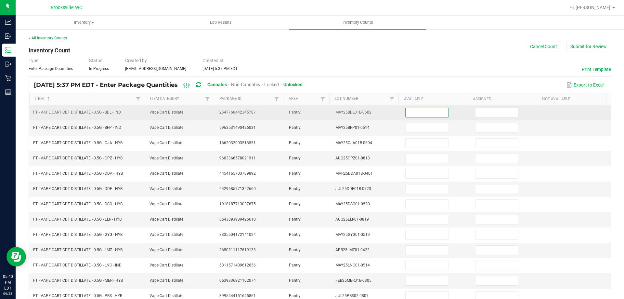
click at [408, 112] on input at bounding box center [427, 112] width 43 height 9
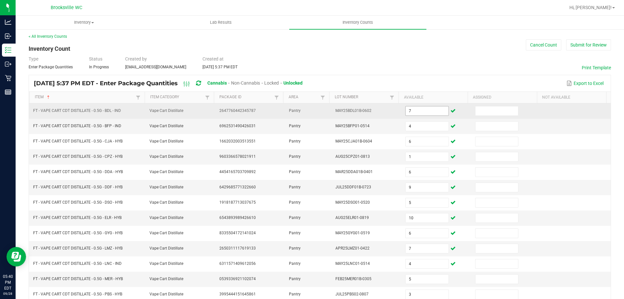
scroll to position [135, 0]
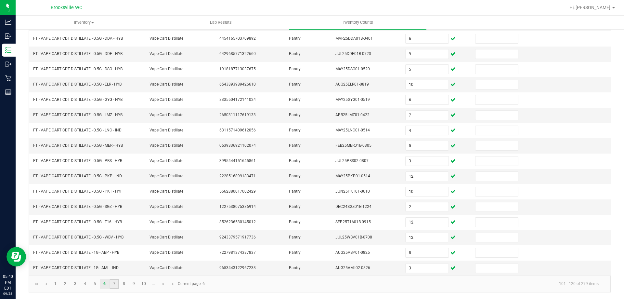
click at [115, 282] on link "7" at bounding box center [114, 284] width 9 height 10
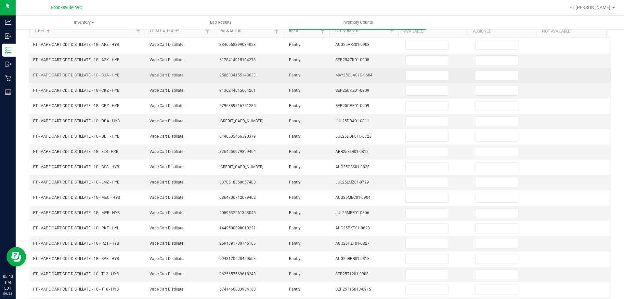
scroll to position [0, 0]
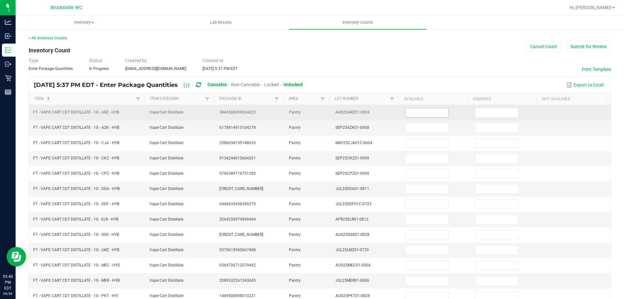
click at [407, 112] on input at bounding box center [427, 112] width 43 height 9
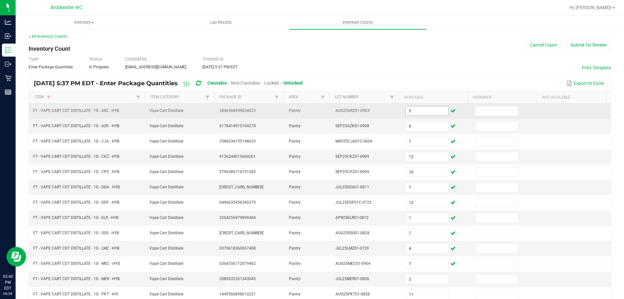
scroll to position [135, 0]
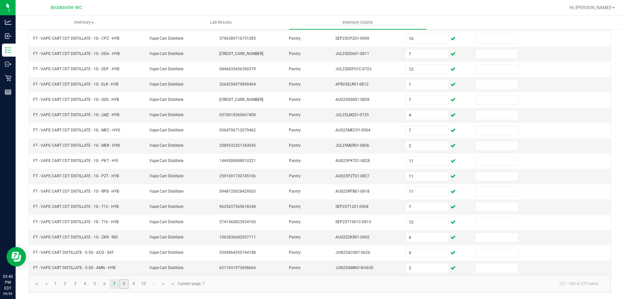
click at [124, 282] on link "8" at bounding box center [123, 284] width 9 height 10
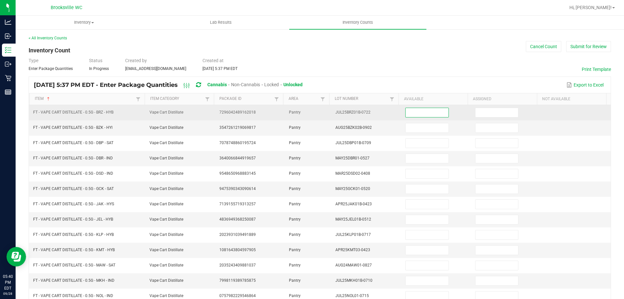
click at [416, 114] on input at bounding box center [427, 112] width 43 height 9
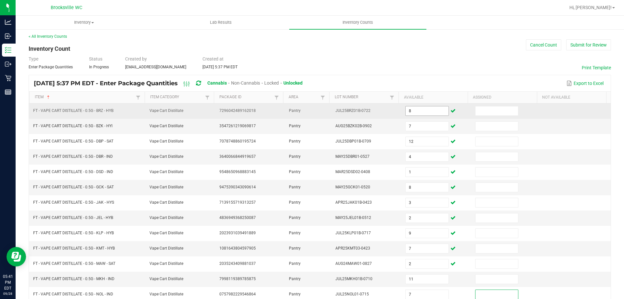
scroll to position [135, 0]
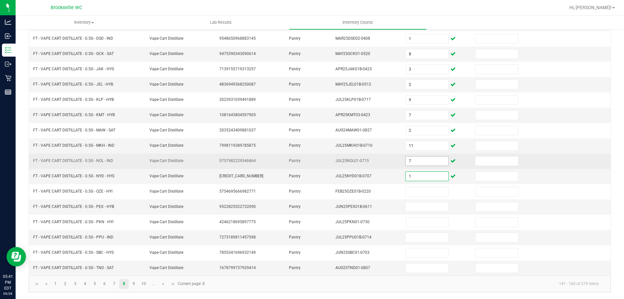
click at [410, 162] on input "7" at bounding box center [427, 160] width 43 height 9
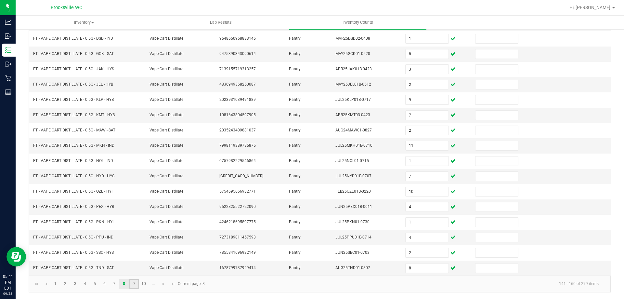
click at [135, 283] on link "9" at bounding box center [133, 284] width 9 height 10
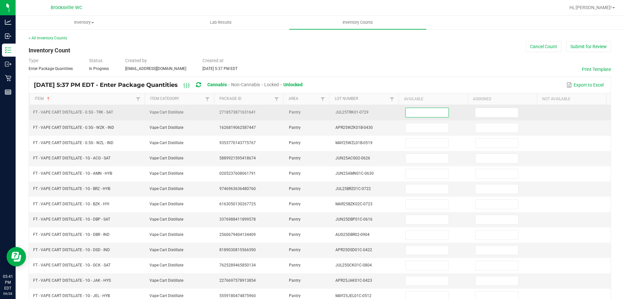
click at [415, 111] on input at bounding box center [427, 112] width 43 height 9
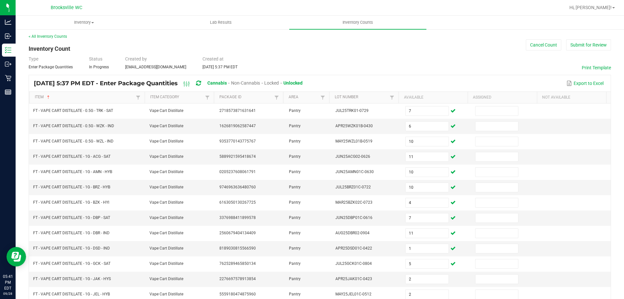
scroll to position [135, 0]
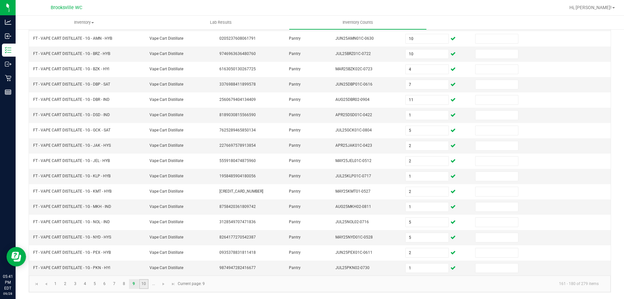
click at [144, 282] on link "10" at bounding box center [143, 284] width 9 height 10
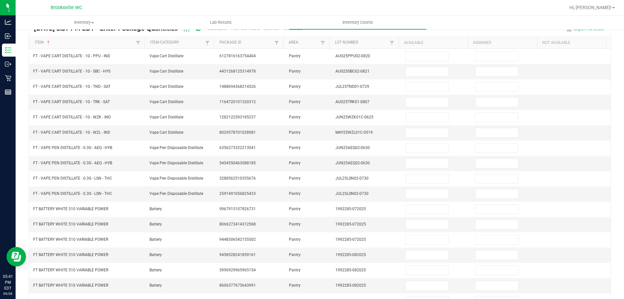
scroll to position [0, 0]
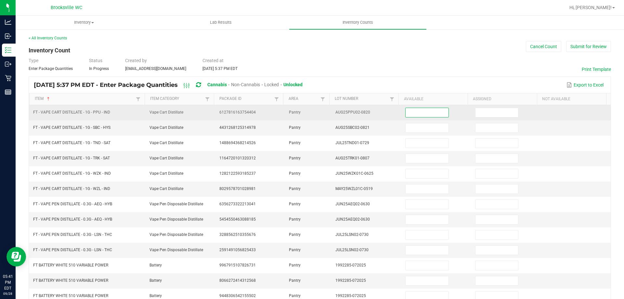
click at [419, 112] on input at bounding box center [427, 112] width 43 height 9
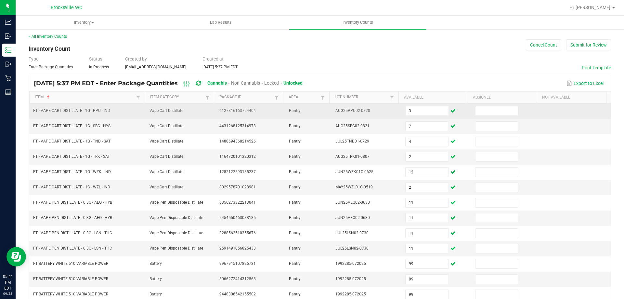
scroll to position [135, 0]
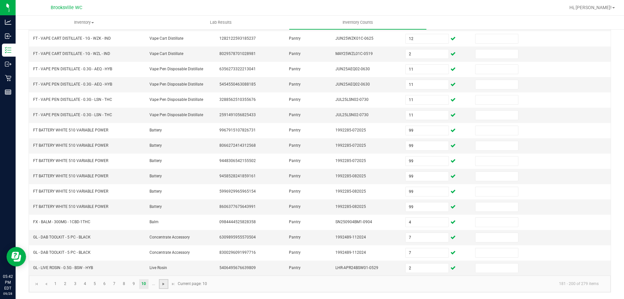
click at [163, 284] on span "Go to the next page" at bounding box center [163, 283] width 5 height 5
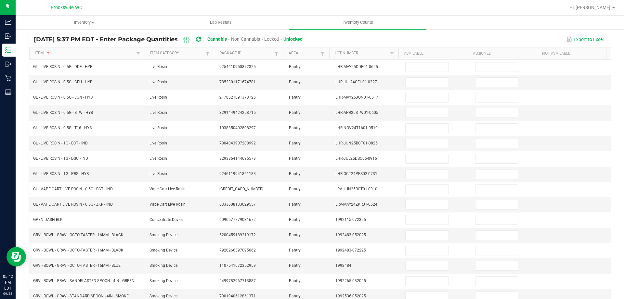
scroll to position [0, 0]
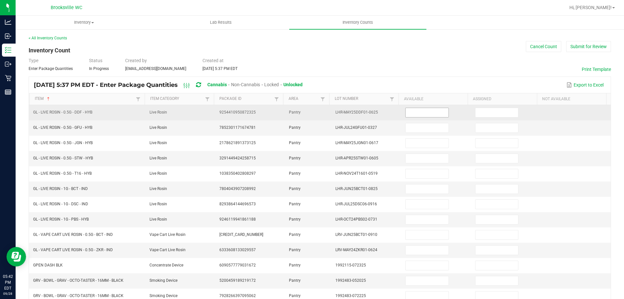
click at [408, 110] on input at bounding box center [427, 112] width 43 height 9
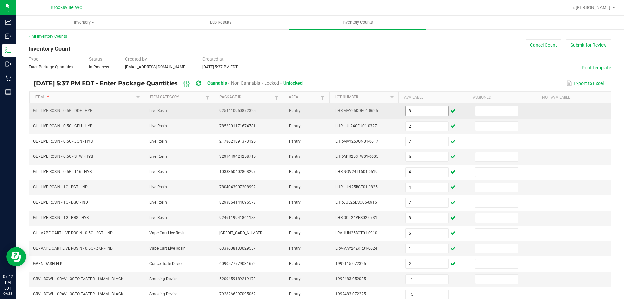
scroll to position [135, 0]
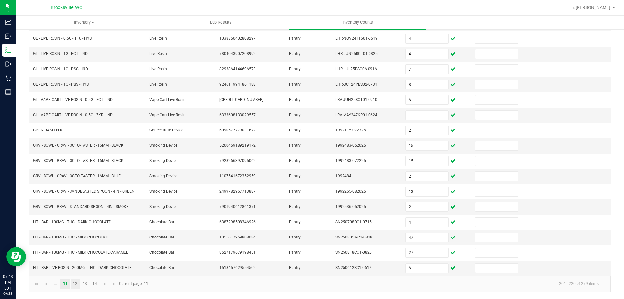
click at [75, 283] on link "12" at bounding box center [75, 284] width 9 height 10
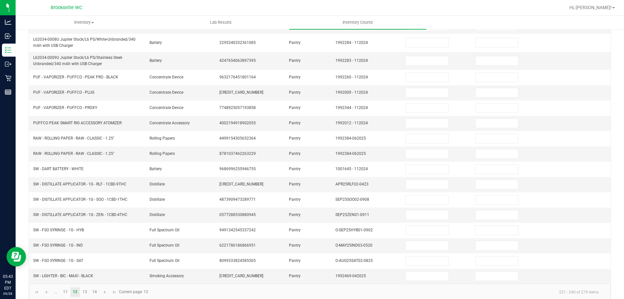
scroll to position [0, 0]
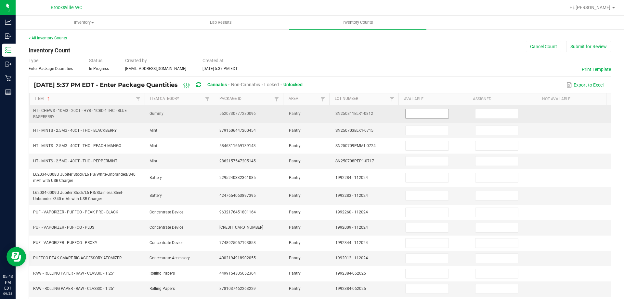
click at [406, 113] on input at bounding box center [427, 113] width 43 height 9
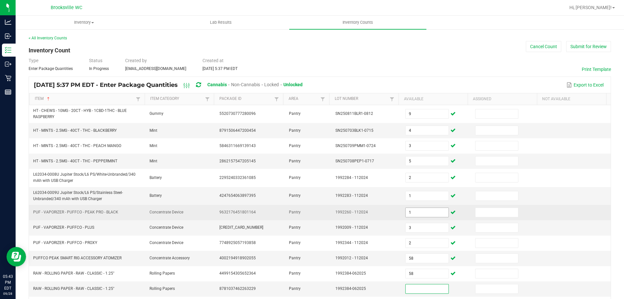
click at [416, 213] on input "1" at bounding box center [427, 212] width 43 height 9
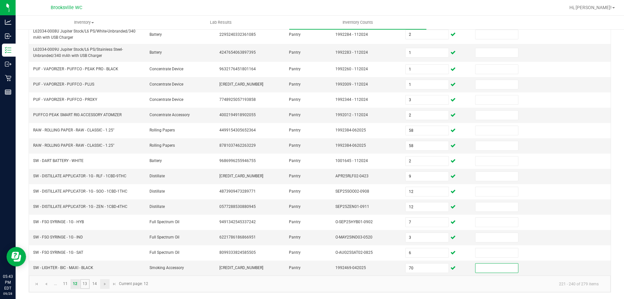
drag, startPoint x: 86, startPoint y: 282, endPoint x: 103, endPoint y: 279, distance: 16.7
click at [87, 282] on link "13" at bounding box center [84, 284] width 9 height 10
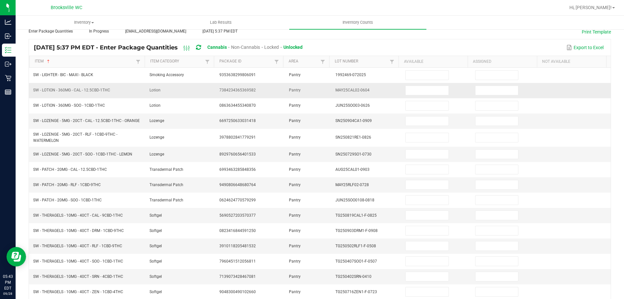
scroll to position [0, 0]
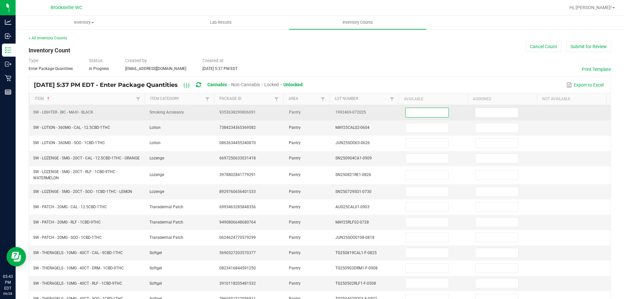
click at [415, 109] on input at bounding box center [427, 112] width 43 height 9
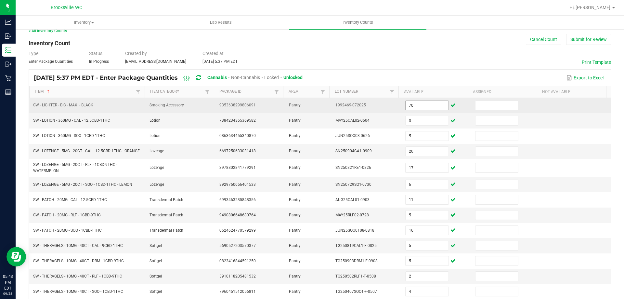
scroll to position [140, 0]
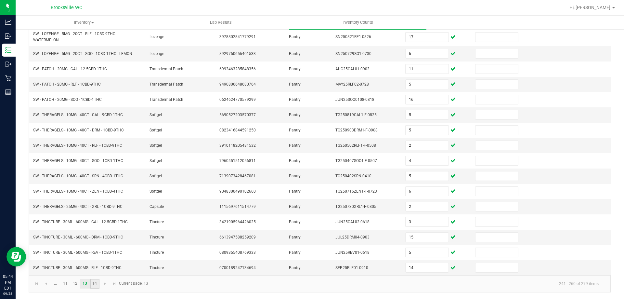
click at [96, 284] on link "14" at bounding box center [94, 284] width 9 height 10
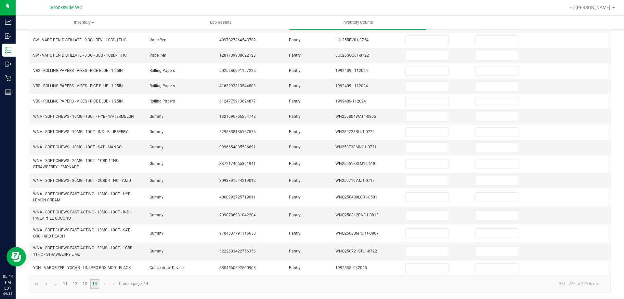
scroll to position [0, 0]
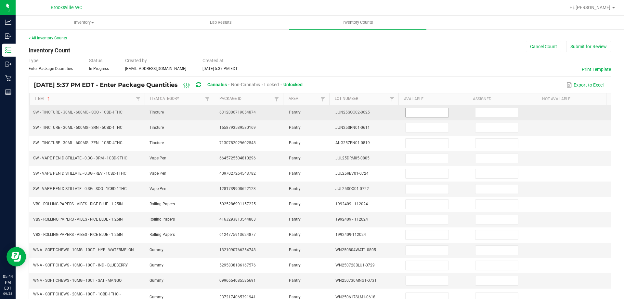
click at [406, 112] on input at bounding box center [427, 112] width 43 height 9
click at [410, 112] on input "13" at bounding box center [427, 112] width 43 height 9
click at [412, 112] on input "13" at bounding box center [427, 112] width 43 height 9
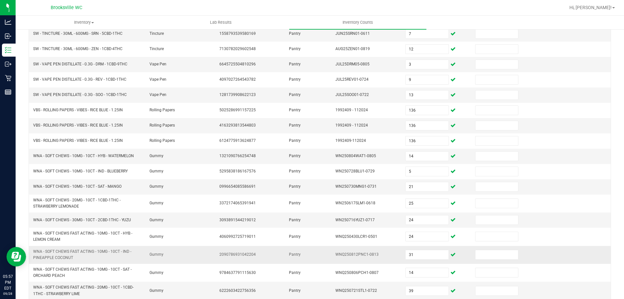
scroll to position [133, 0]
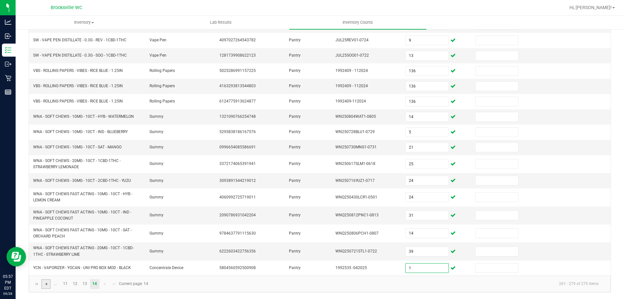
click at [46, 284] on span "Go to the previous page" at bounding box center [46, 283] width 5 height 5
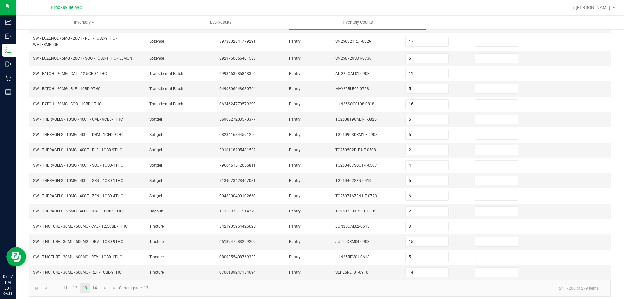
click at [64, 284] on kendo-pager "... 11 12 13 14 241 - 260 of 279 items Current page: 13" at bounding box center [320, 288] width 582 height 17
click at [67, 289] on link "11" at bounding box center [64, 288] width 9 height 10
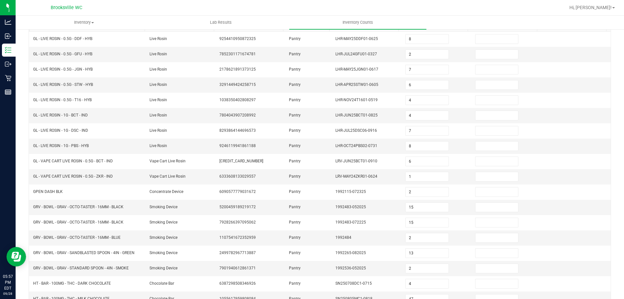
scroll to position [135, 0]
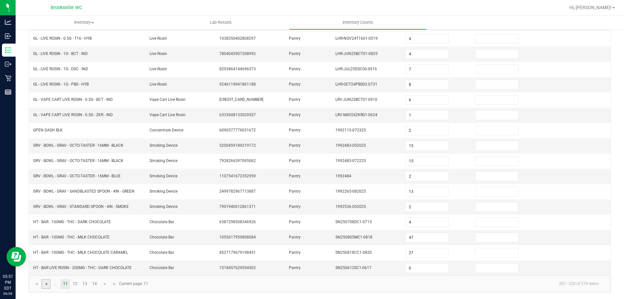
click at [46, 284] on span "Go to the previous page" at bounding box center [46, 283] width 5 height 5
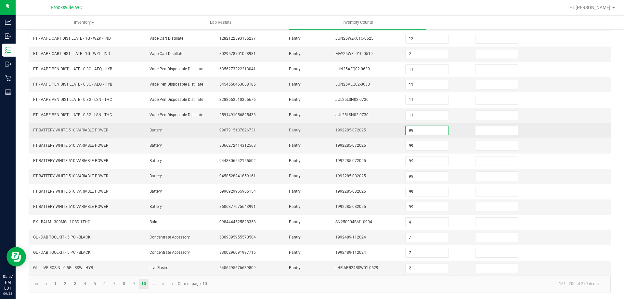
click at [415, 129] on input "99" at bounding box center [427, 130] width 43 height 9
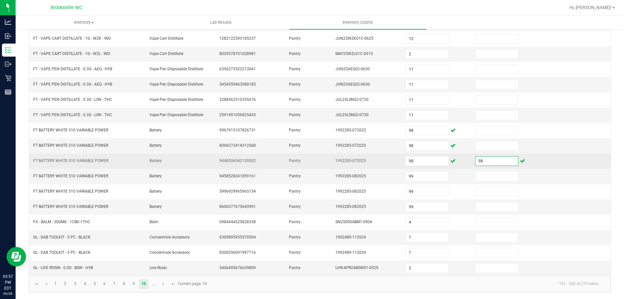
click at [478, 160] on input "98" at bounding box center [497, 160] width 43 height 9
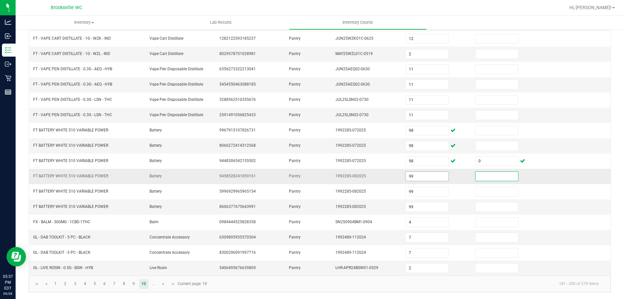
click at [418, 179] on input "99" at bounding box center [427, 176] width 43 height 9
click at [121, 283] on link "8" at bounding box center [123, 284] width 9 height 10
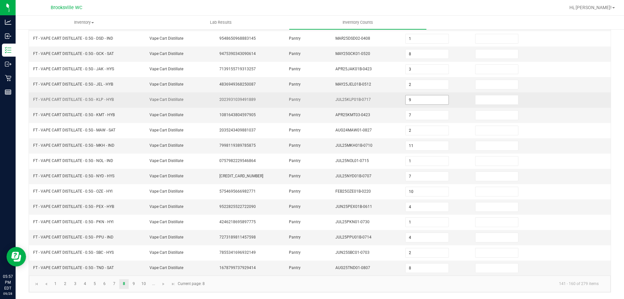
click at [408, 97] on input "9" at bounding box center [427, 99] width 43 height 9
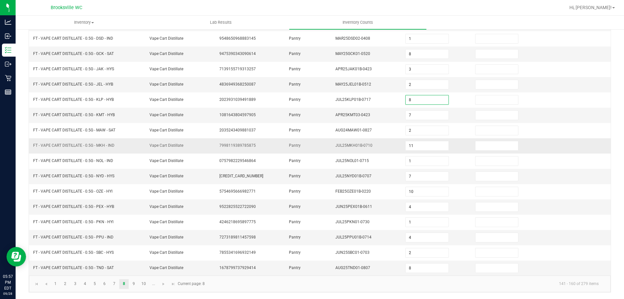
click at [285, 147] on td "Pantry" at bounding box center [308, 145] width 46 height 15
click at [170, 282] on link at bounding box center [172, 284] width 9 height 10
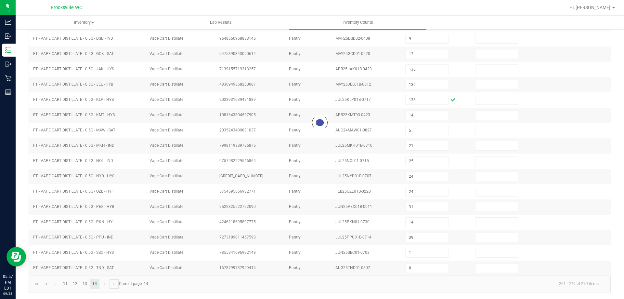
scroll to position [133, 0]
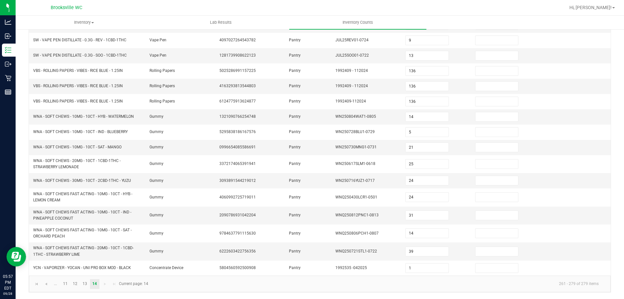
click at [176, 283] on kendo-pager-info "261 - 279 of 279 items" at bounding box center [378, 283] width 452 height 11
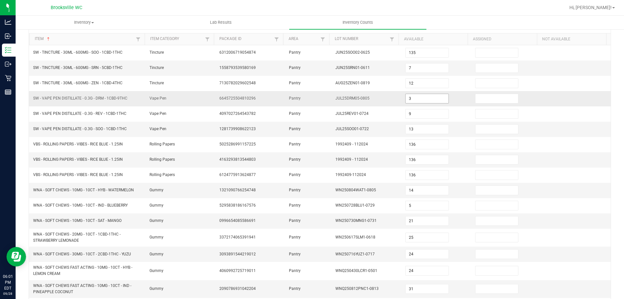
scroll to position [0, 0]
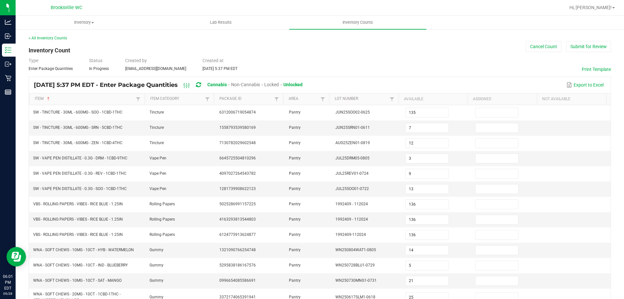
click at [407, 71] on div "Type Enter Package Quantities Status In Progress Created by sjaskot@liveparalle…" at bounding box center [320, 64] width 583 height 14
click at [586, 46] on button "Submit for Review" at bounding box center [588, 46] width 45 height 11
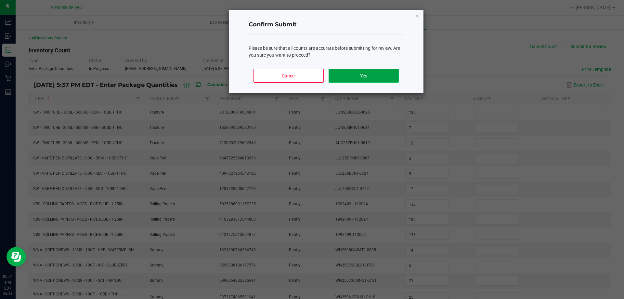
click at [373, 76] on button "Yes" at bounding box center [364, 76] width 70 height 14
